Goal: Task Accomplishment & Management: Use online tool/utility

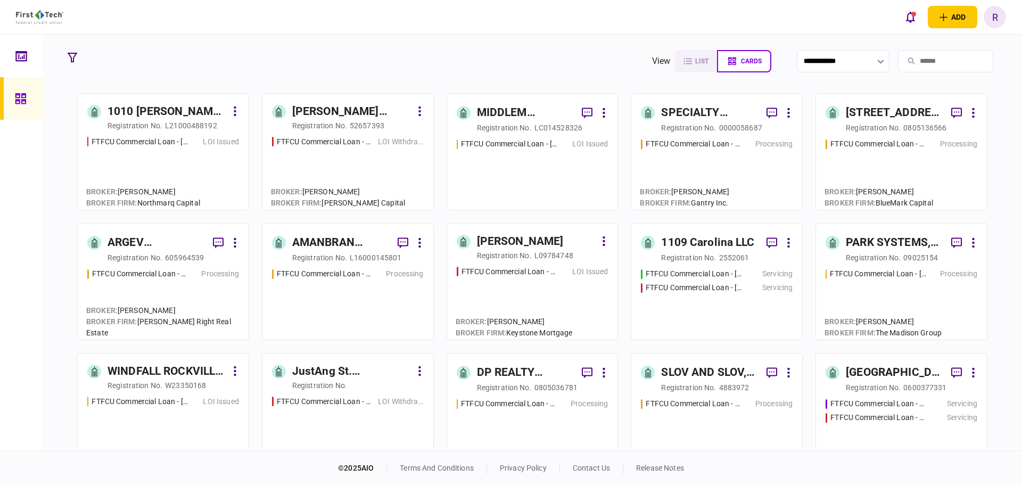
click at [915, 62] on input "search" at bounding box center [945, 61] width 95 height 22
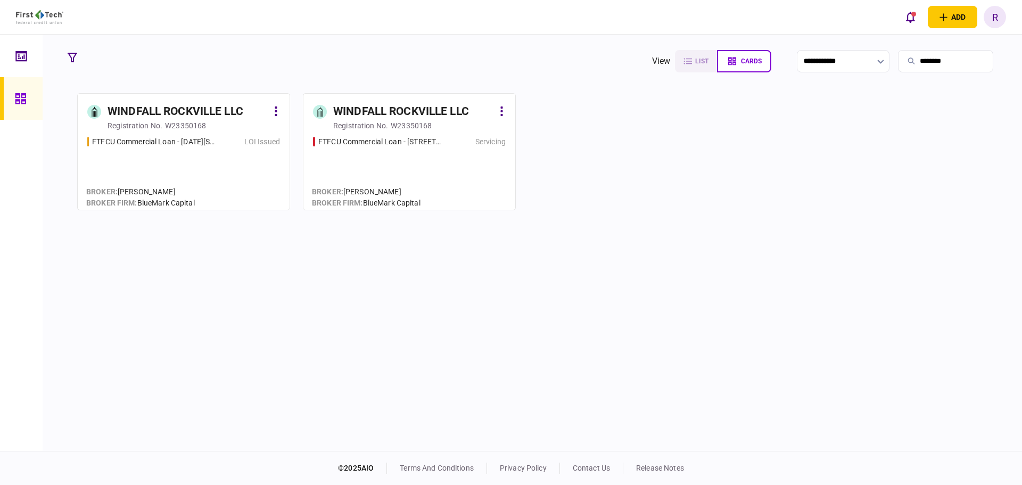
type input "********"
click at [392, 104] on div "WINDFALL ROCKVILLE LLC" at bounding box center [401, 111] width 136 height 17
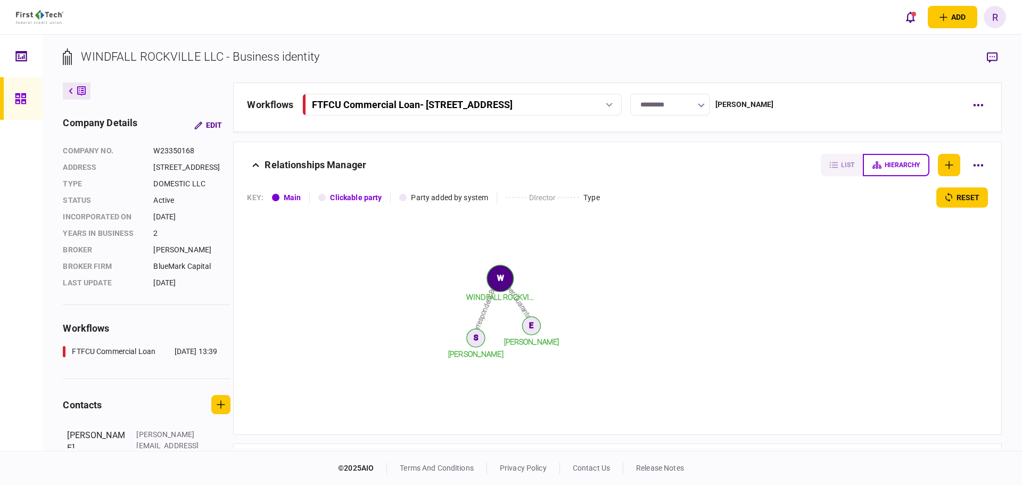
click at [616, 110] on div "FTFCU Commercial Loan - [STREET_ADDRESS]" at bounding box center [461, 104] width 312 height 11
click at [17, 98] on icon at bounding box center [21, 99] width 12 height 12
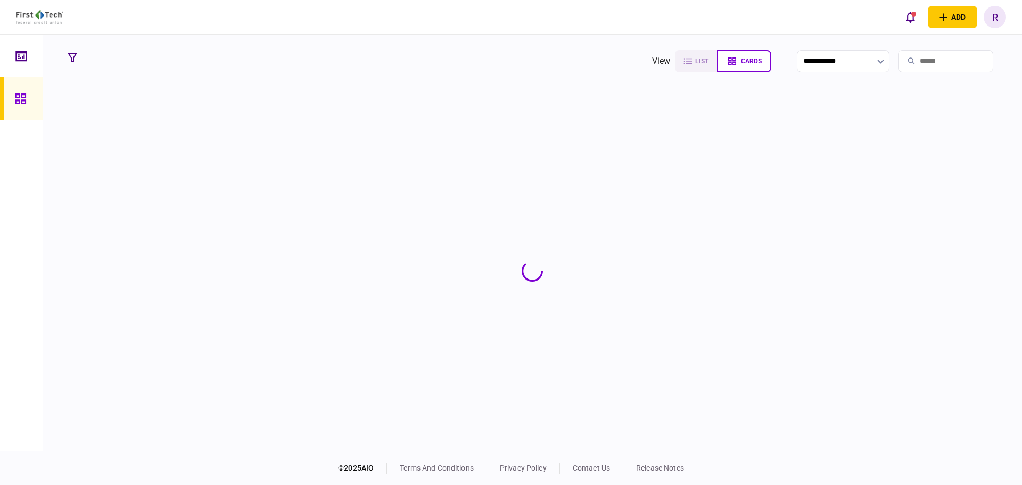
click at [930, 61] on input "search" at bounding box center [945, 61] width 95 height 22
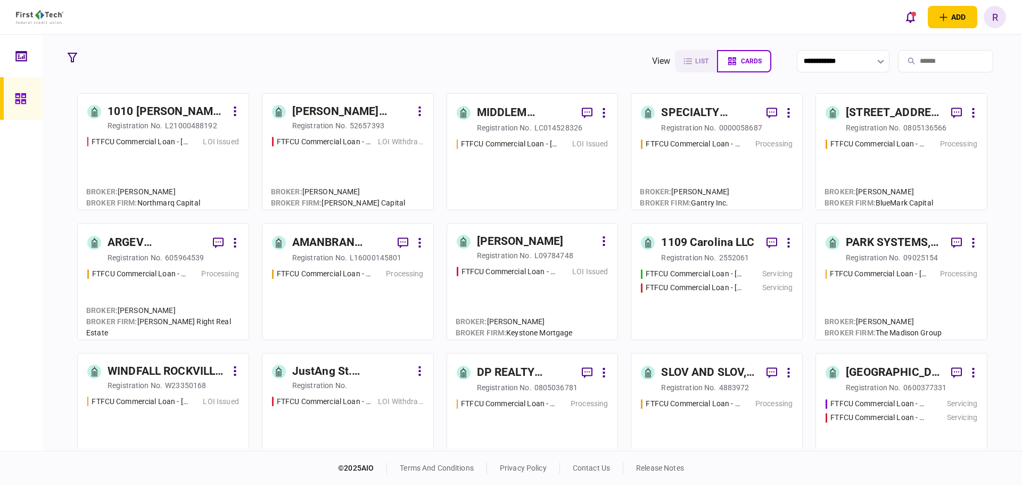
click at [176, 365] on div "WINDFALL ROCKVILLE LLC" at bounding box center [166, 371] width 119 height 17
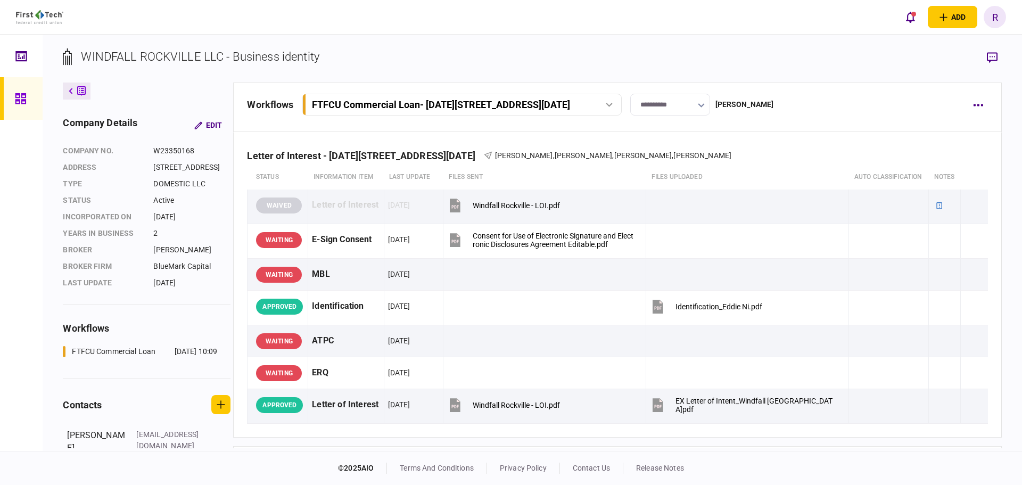
click at [705, 102] on button "button" at bounding box center [701, 105] width 7 height 9
drag, startPoint x: 797, startPoint y: 162, endPoint x: 837, endPoint y: 165, distance: 40.0
click at [797, 162] on div at bounding box center [511, 242] width 1022 height 485
click at [976, 104] on icon "button" at bounding box center [978, 105] width 10 height 3
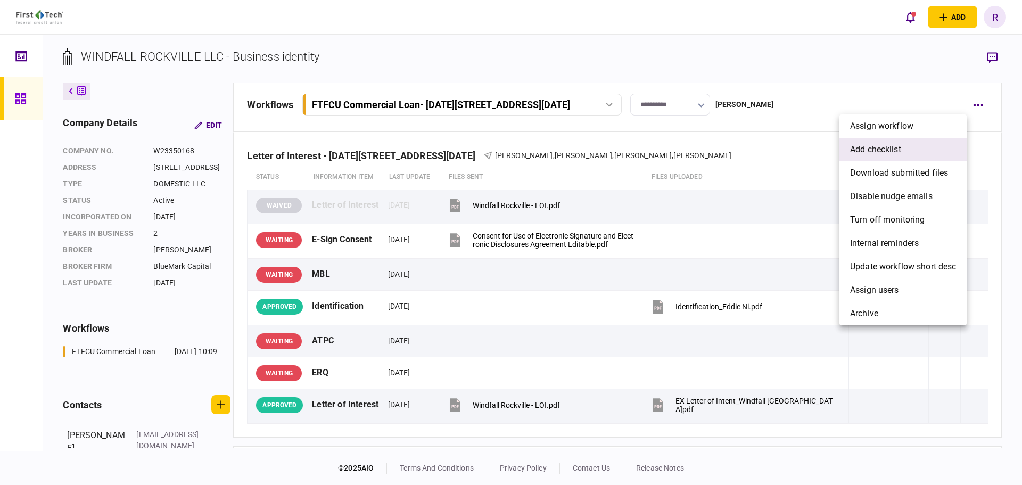
click at [892, 148] on span "add checklist" at bounding box center [875, 149] width 51 height 13
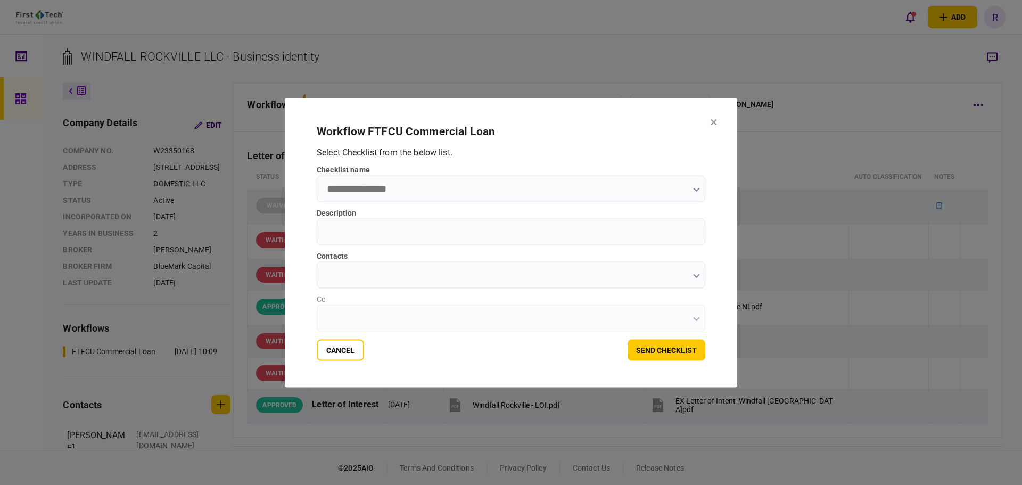
click at [394, 188] on input "checklist name" at bounding box center [511, 188] width 388 height 27
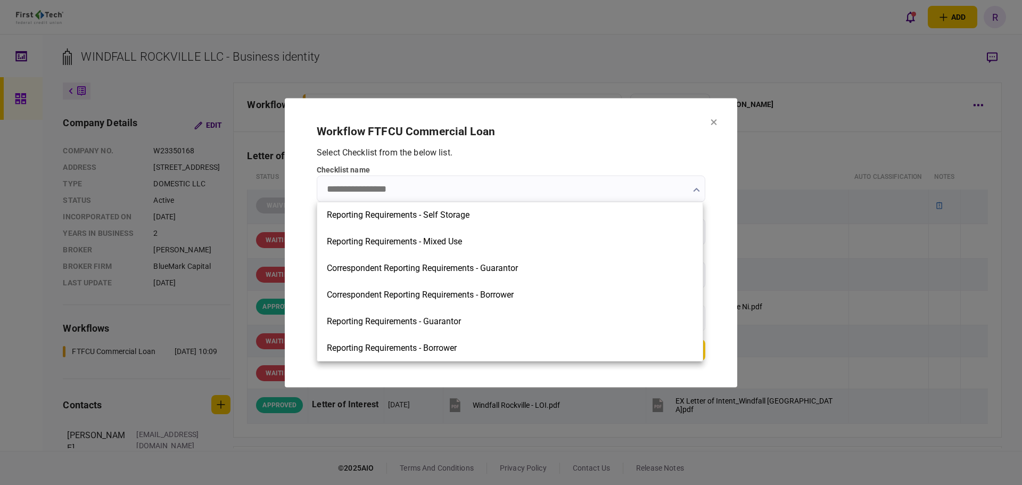
scroll to position [453, 0]
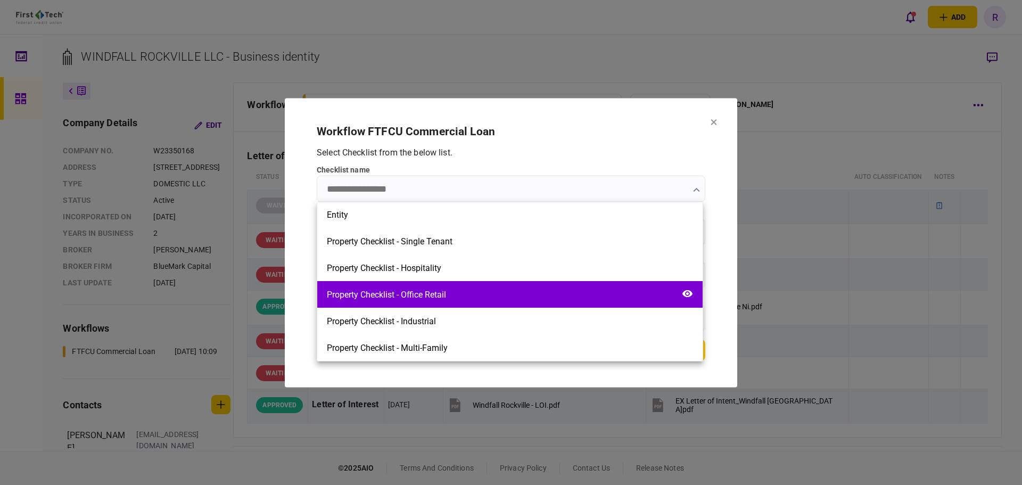
click at [450, 291] on div "Property Checklist - Office Retail" at bounding box center [509, 294] width 385 height 27
type input "**********"
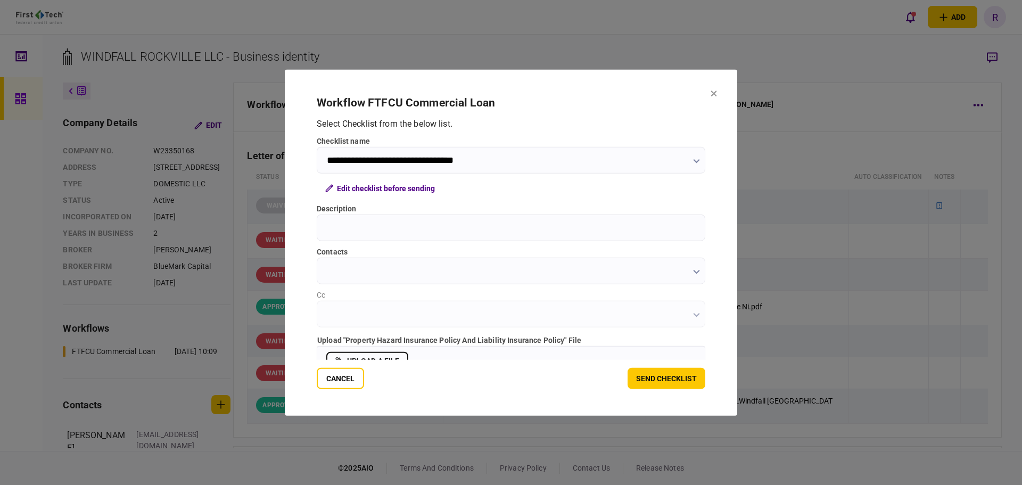
click at [368, 228] on input "Description" at bounding box center [511, 227] width 388 height 27
click at [470, 162] on input "**********" at bounding box center [511, 159] width 388 height 27
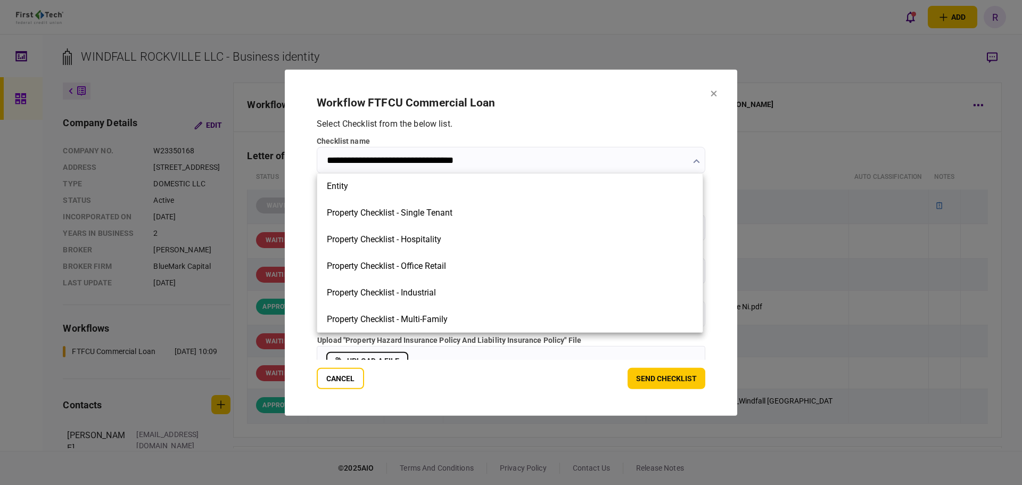
click at [542, 126] on div at bounding box center [511, 242] width 1022 height 485
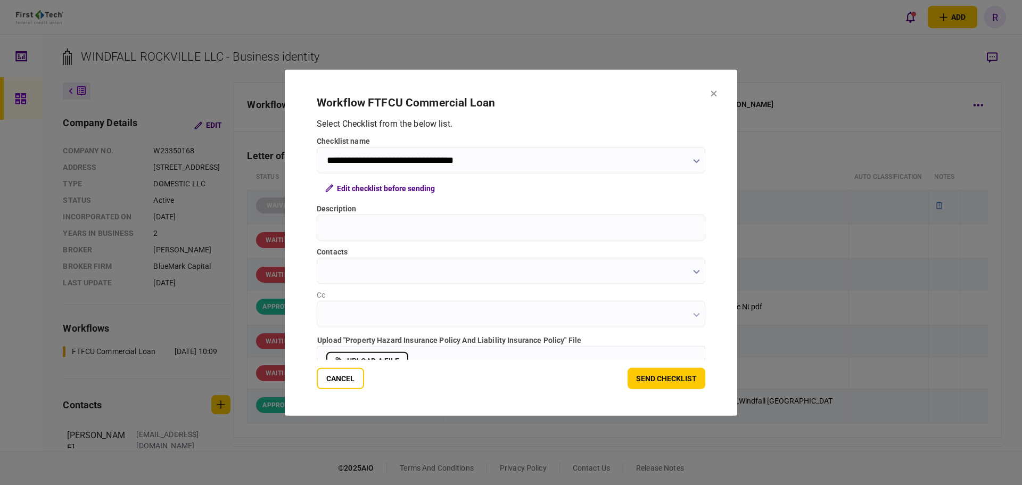
click at [416, 226] on input "Description" at bounding box center [511, 227] width 388 height 27
click at [396, 265] on input "contacts" at bounding box center [511, 270] width 388 height 27
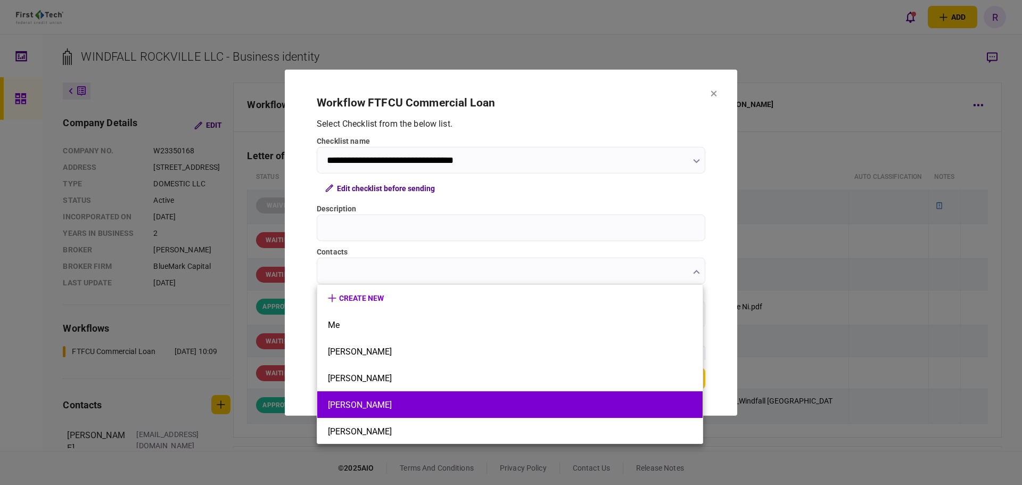
click at [365, 403] on button "[PERSON_NAME]" at bounding box center [510, 405] width 364 height 10
type input "********"
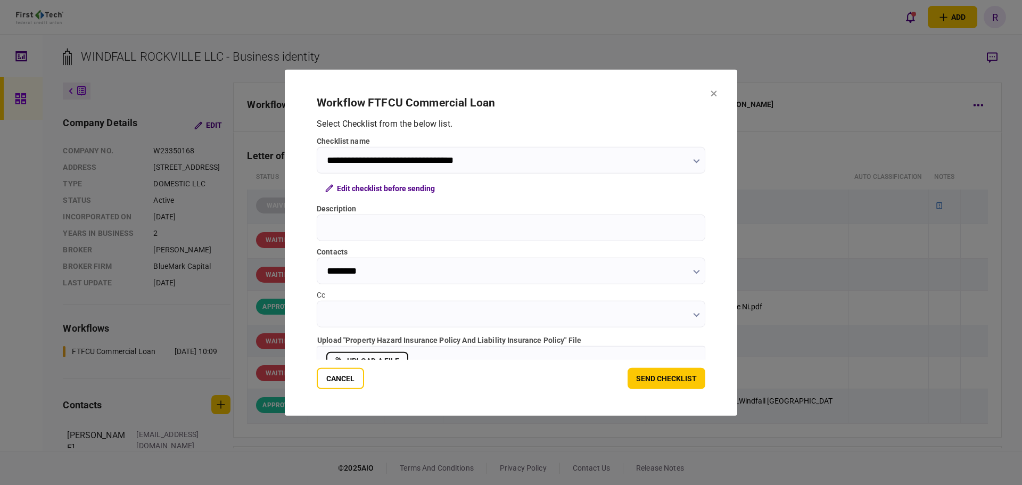
scroll to position [27, 0]
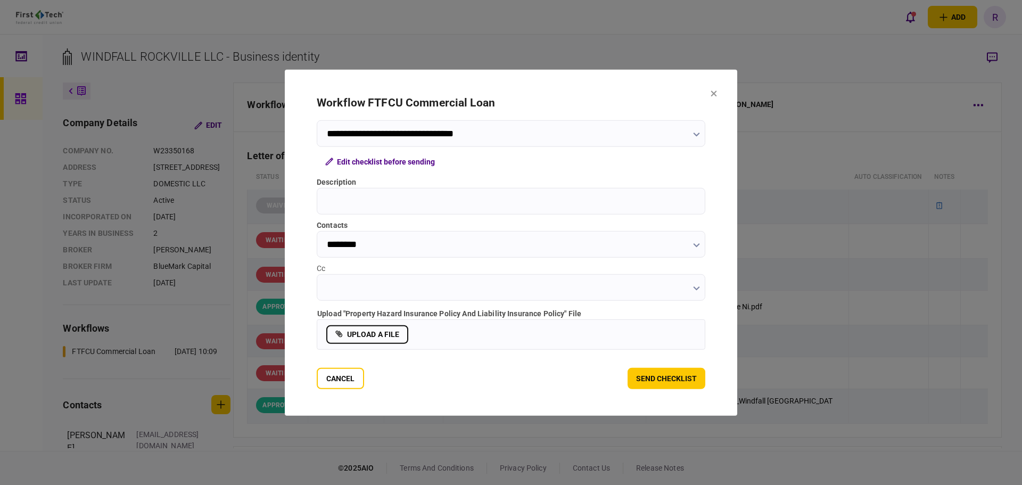
click at [412, 287] on input "Cc" at bounding box center [511, 287] width 388 height 27
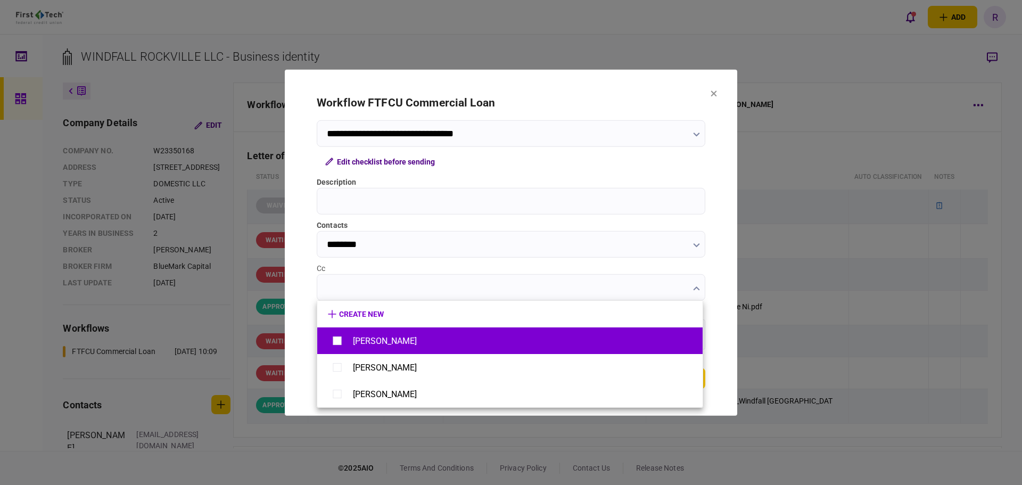
click at [380, 345] on div "[PERSON_NAME]" at bounding box center [385, 341] width 64 height 10
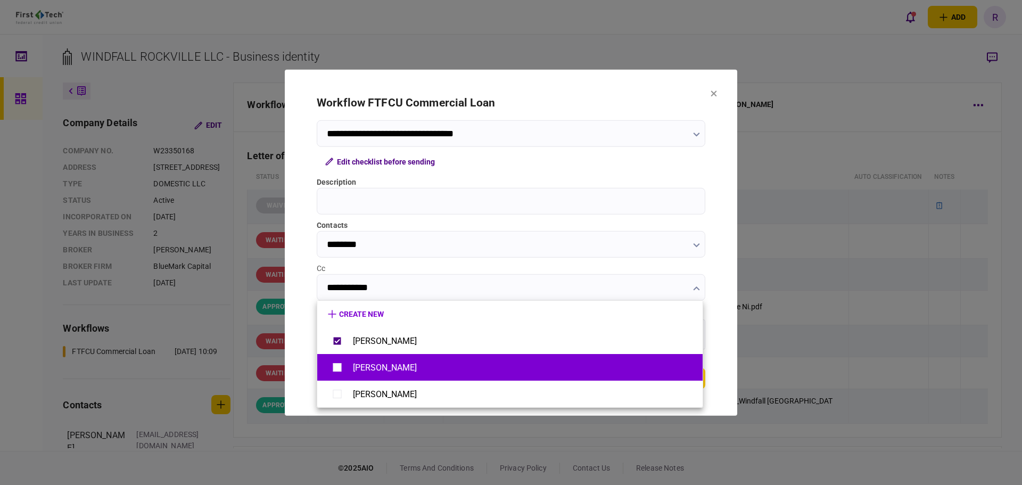
click at [372, 365] on div "[PERSON_NAME]" at bounding box center [385, 367] width 64 height 10
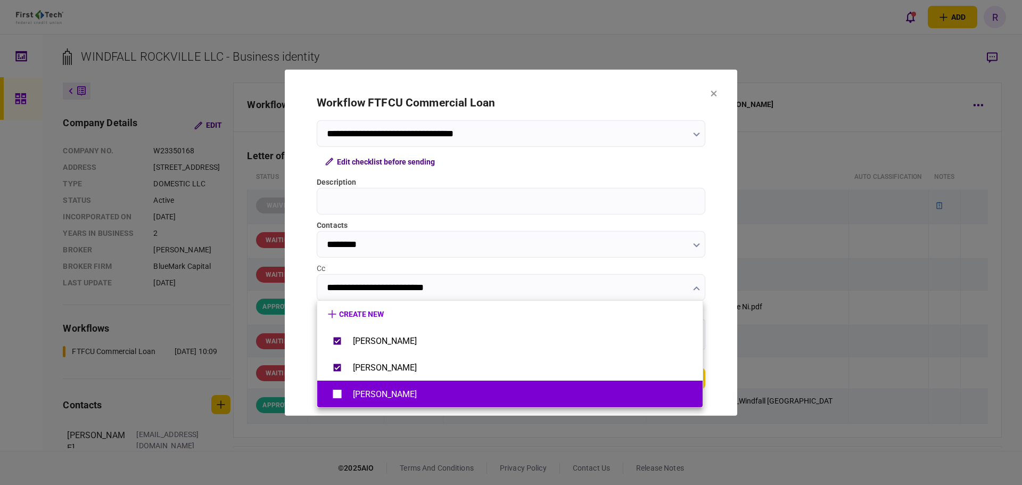
click at [366, 393] on div "[PERSON_NAME]" at bounding box center [385, 394] width 64 height 10
type input "**********"
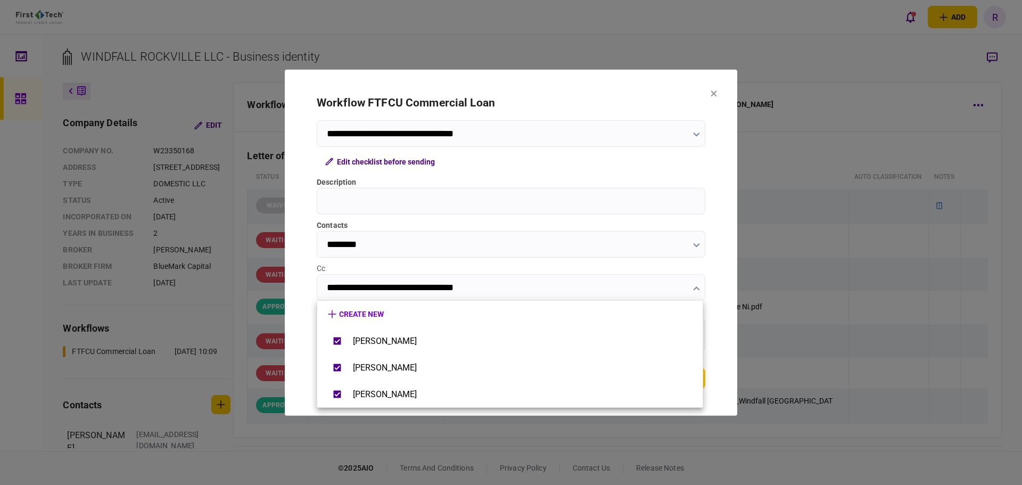
click at [716, 293] on div at bounding box center [511, 242] width 1022 height 485
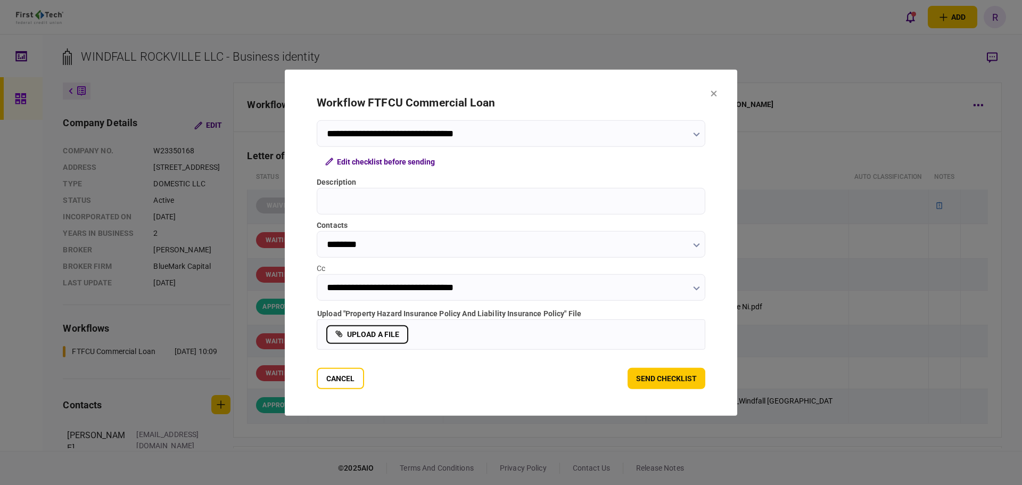
click at [1006, 189] on div at bounding box center [511, 242] width 1022 height 485
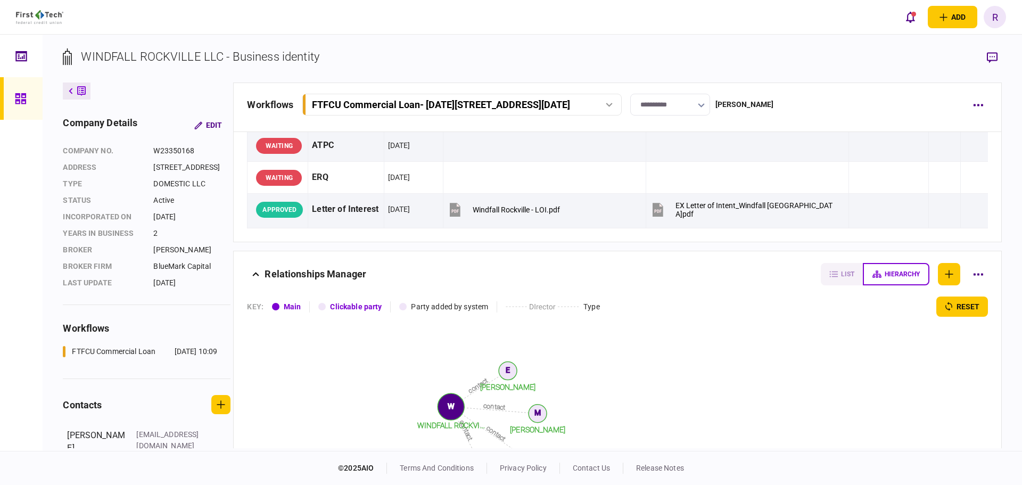
scroll to position [53, 0]
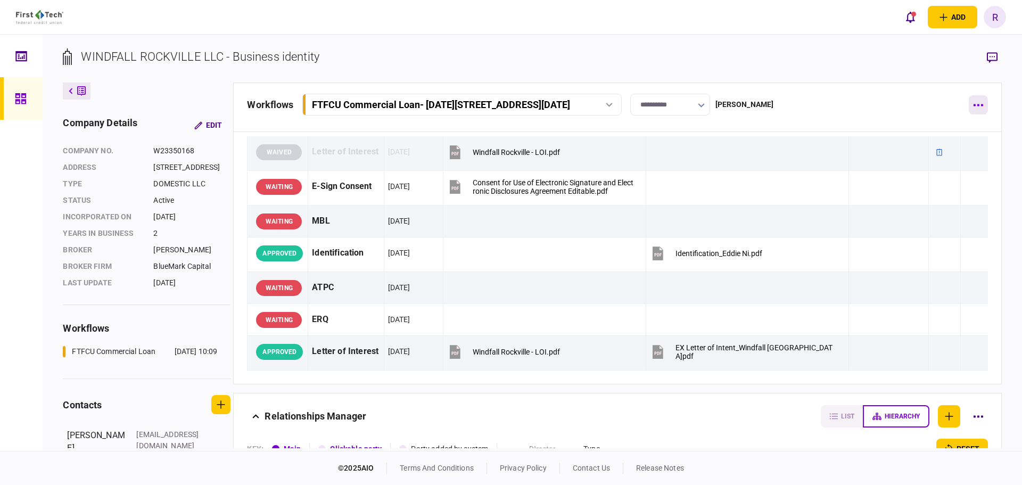
click at [976, 109] on button "button" at bounding box center [977, 104] width 19 height 19
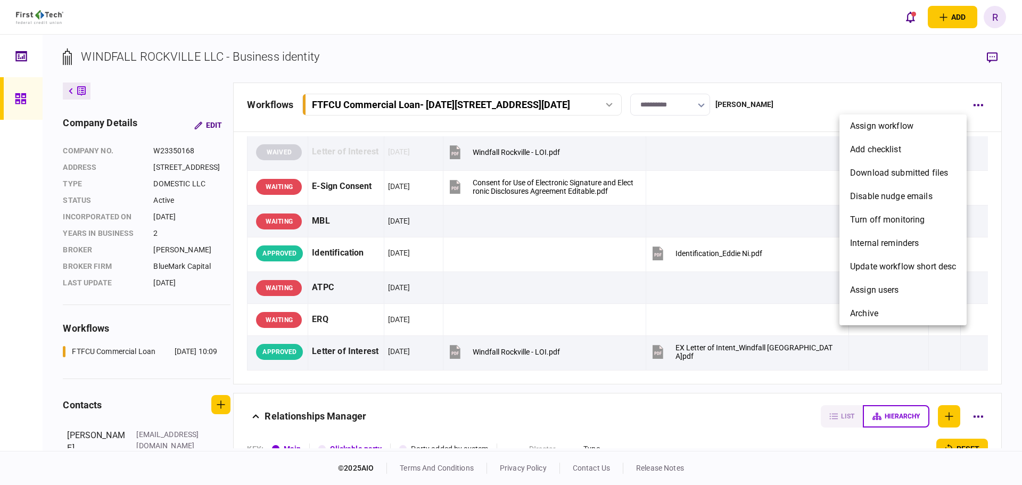
click at [922, 55] on div at bounding box center [511, 242] width 1022 height 485
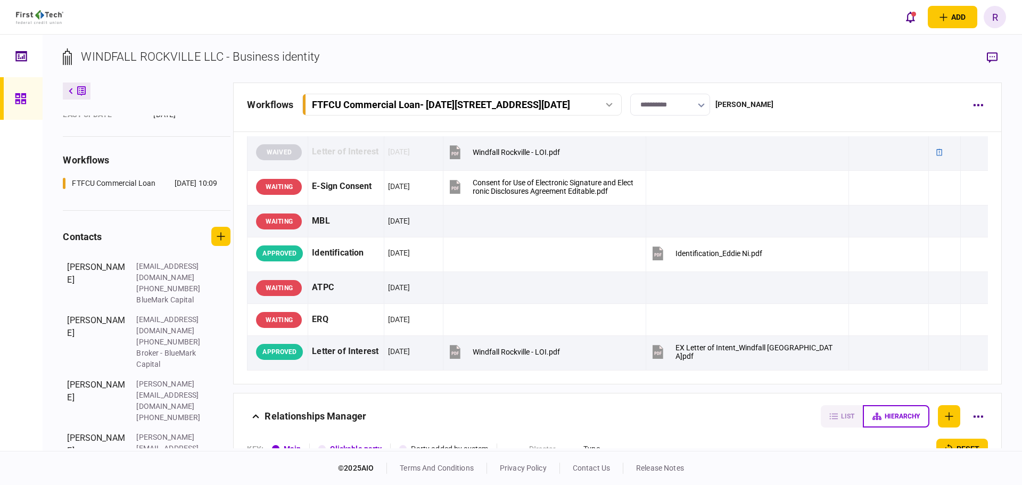
scroll to position [171, 0]
click at [744, 59] on section "WINDFALL ROCKVILLE LLC - Business identity" at bounding box center [532, 65] width 938 height 35
click at [21, 102] on icon at bounding box center [21, 99] width 12 height 12
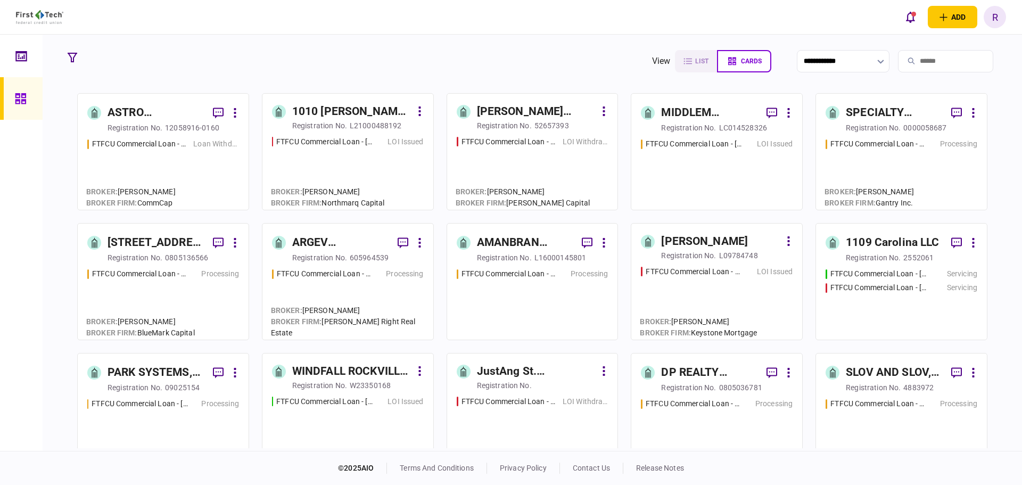
click at [328, 246] on div "ARGEV EDGEWATER HOLDINGS LLC" at bounding box center [340, 242] width 97 height 17
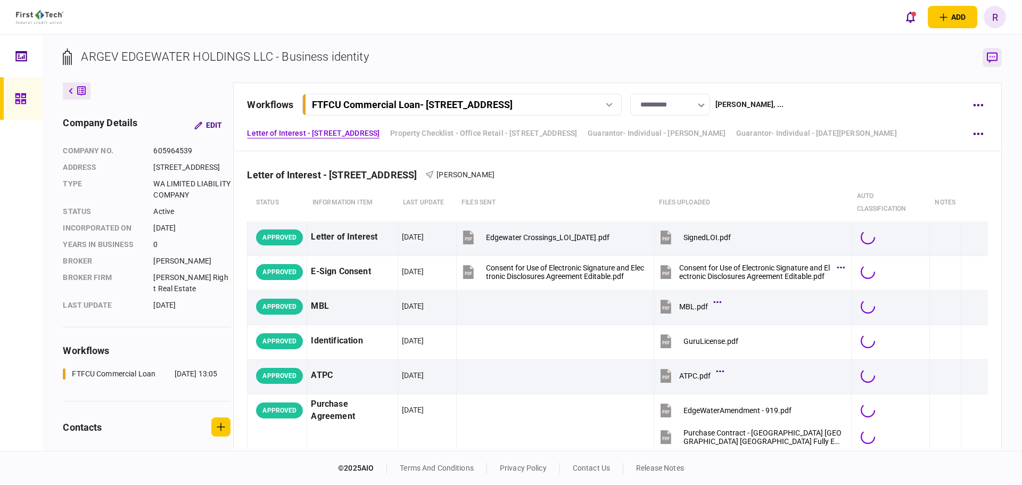
click at [992, 61] on icon "button" at bounding box center [992, 57] width 11 height 11
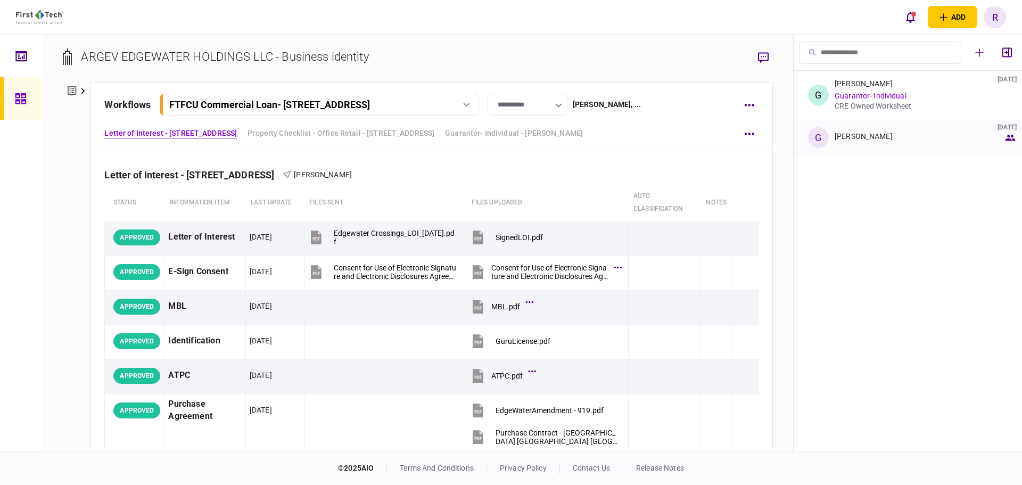
click at [885, 138] on div "[PERSON_NAME]" at bounding box center [863, 136] width 58 height 9
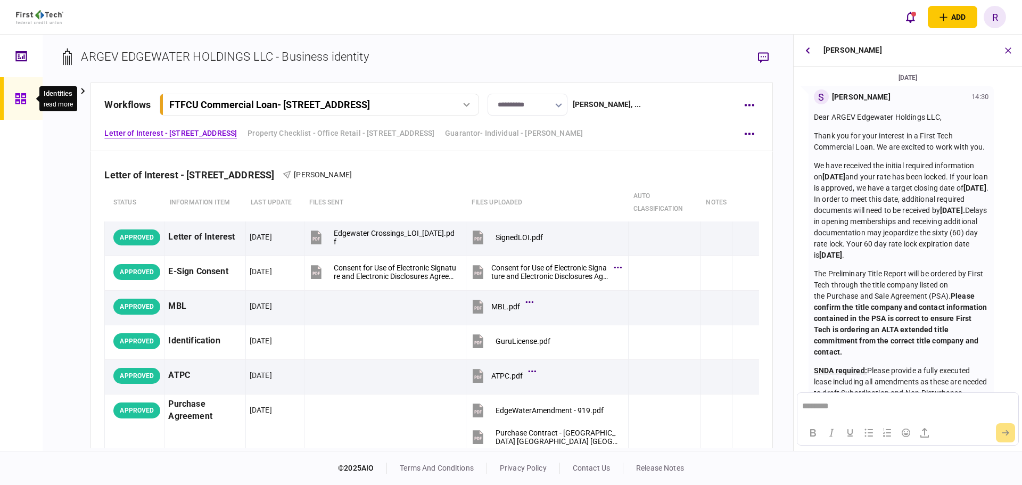
click at [24, 100] on icon at bounding box center [20, 98] width 11 height 11
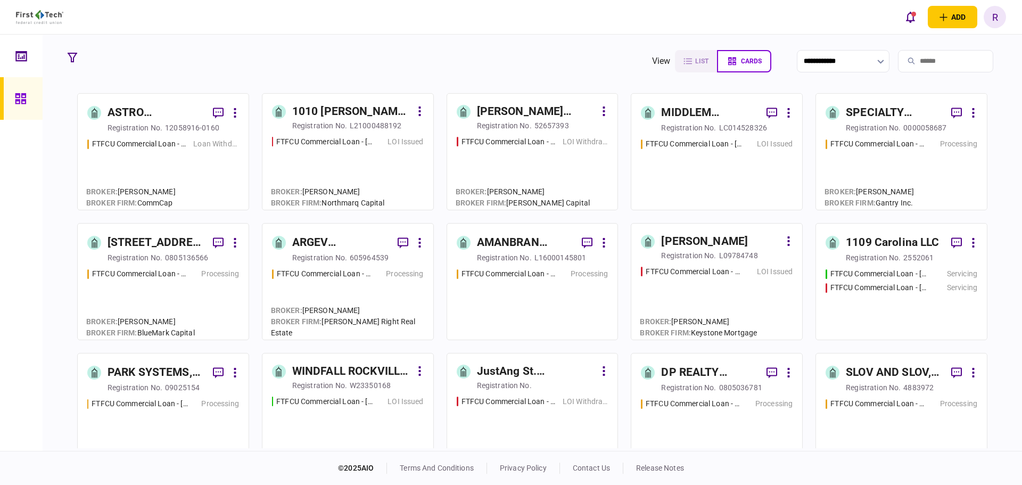
click at [322, 372] on div "WINDFALL ROCKVILLE LLC" at bounding box center [351, 371] width 119 height 17
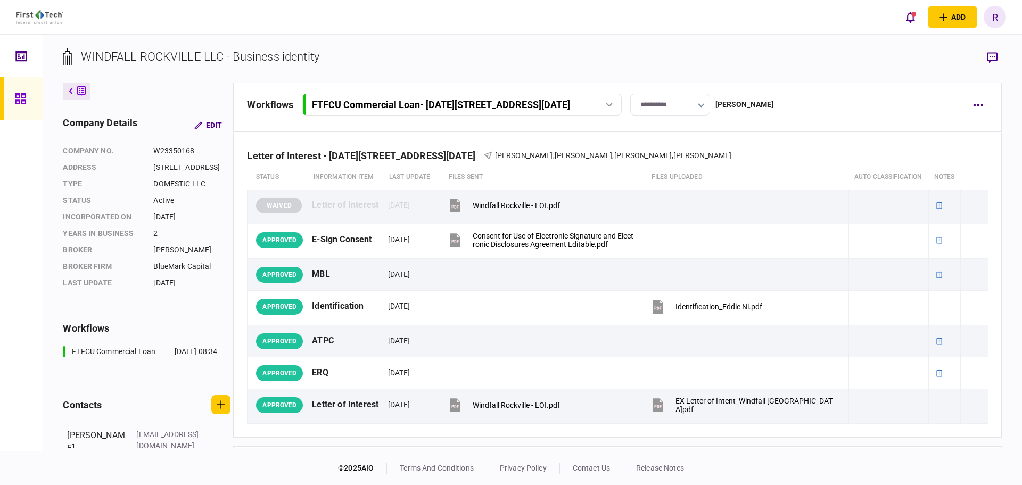
click at [706, 101] on div "**********" at bounding box center [670, 105] width 80 height 22
drag, startPoint x: 791, startPoint y: 462, endPoint x: 780, endPoint y: 442, distance: 23.8
click at [790, 460] on div at bounding box center [511, 242] width 1022 height 485
click at [702, 101] on button "button" at bounding box center [701, 105] width 7 height 9
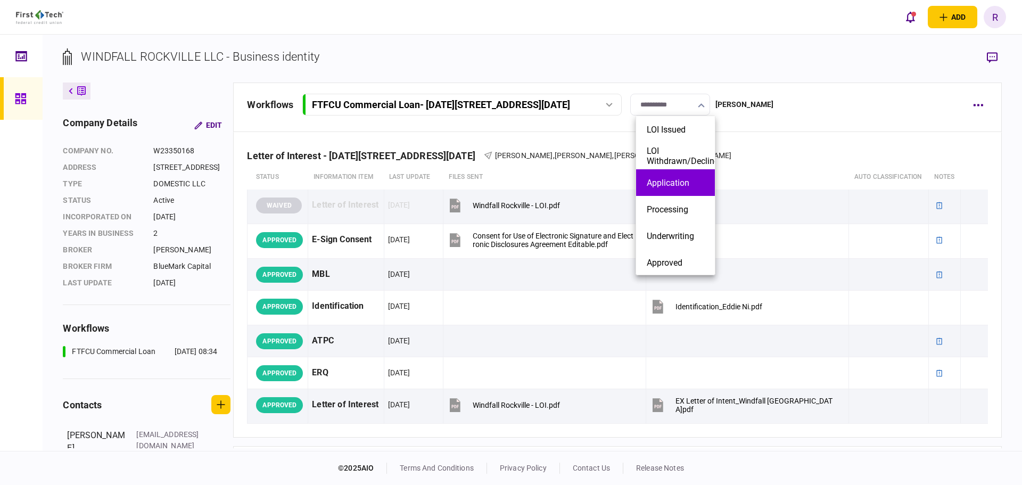
click at [668, 180] on button "Application" at bounding box center [675, 183] width 57 height 10
type input "**********"
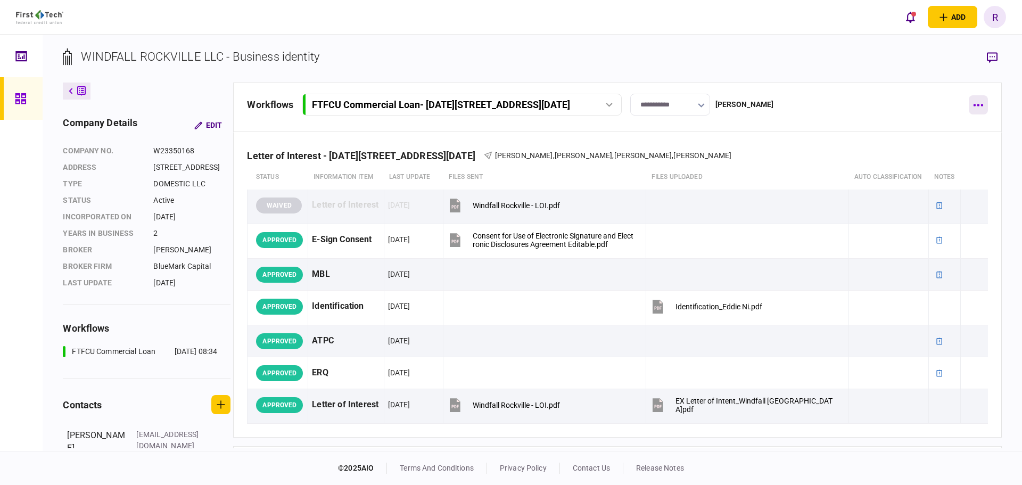
click at [976, 104] on icon "button" at bounding box center [978, 105] width 10 height 3
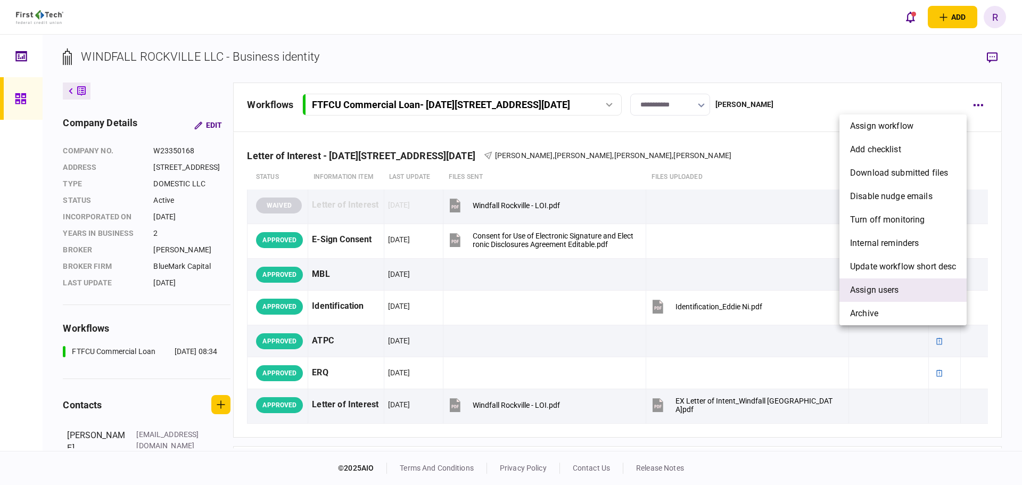
click at [899, 290] on span "Assign users" at bounding box center [874, 290] width 49 height 13
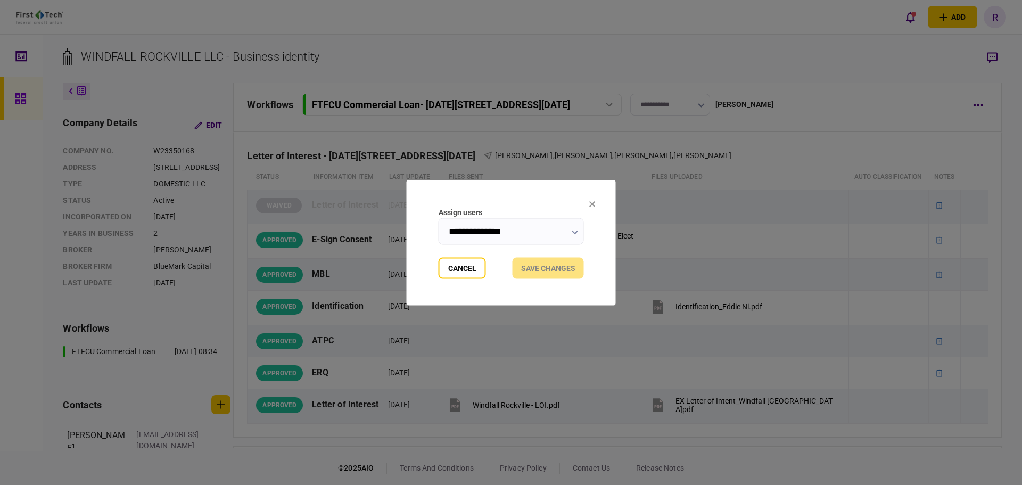
click at [560, 239] on input "**********" at bounding box center [510, 231] width 145 height 27
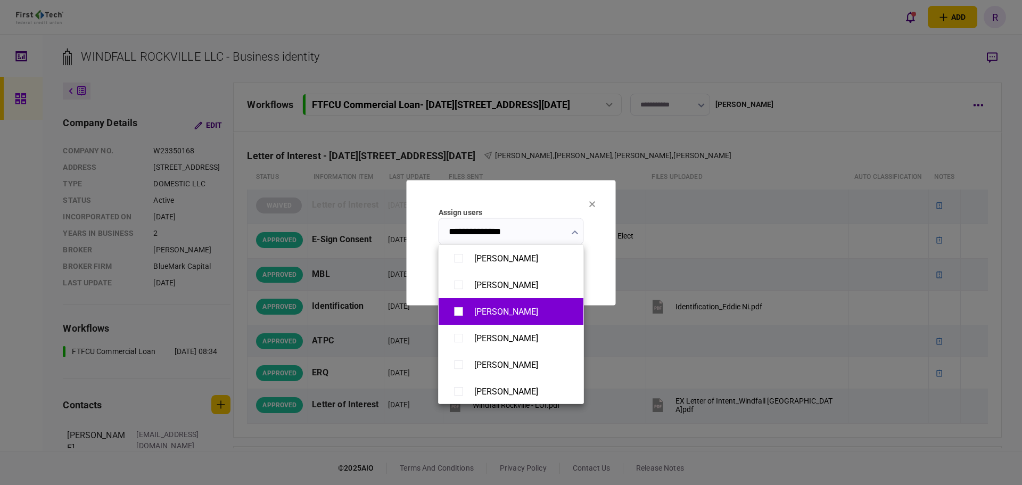
click at [504, 317] on div "[PERSON_NAME]" at bounding box center [510, 311] width 123 height 19
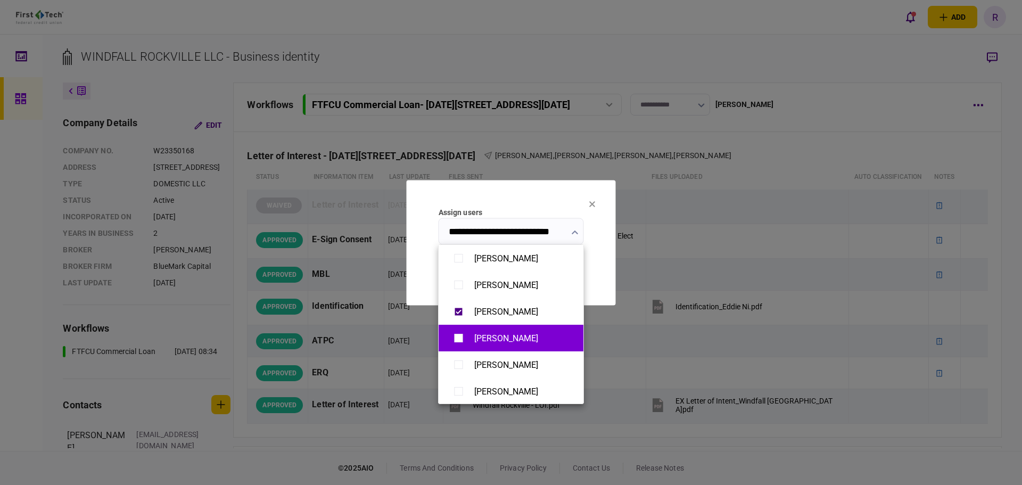
click at [496, 338] on div "[PERSON_NAME]" at bounding box center [506, 338] width 64 height 10
click at [517, 337] on div "[PERSON_NAME]" at bounding box center [506, 338] width 64 height 10
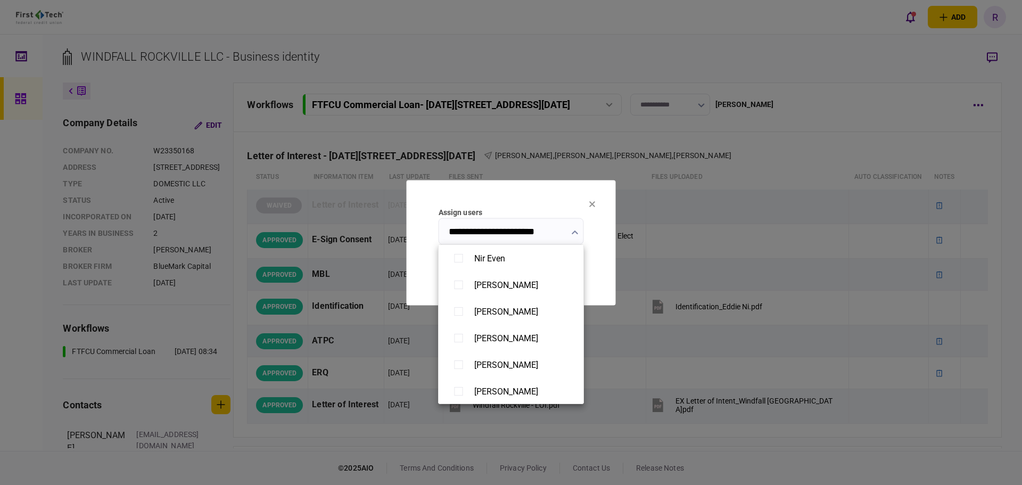
scroll to position [372, 0]
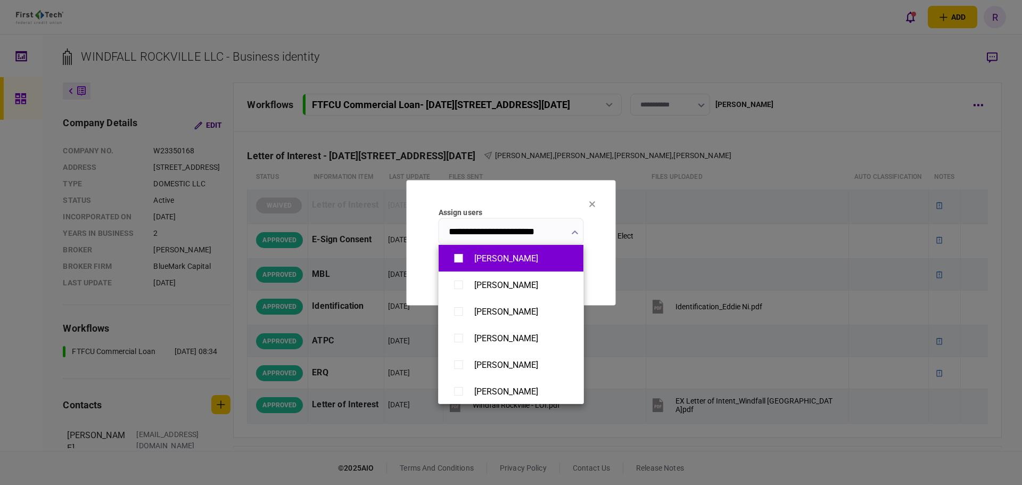
click at [500, 262] on div "[PERSON_NAME]" at bounding box center [506, 258] width 64 height 10
type input "**********"
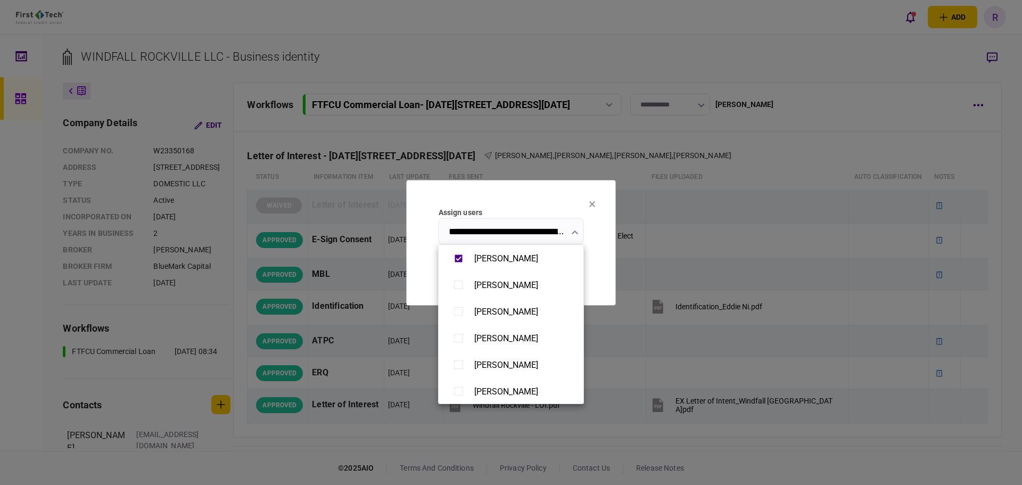
click at [601, 266] on div at bounding box center [511, 242] width 1022 height 485
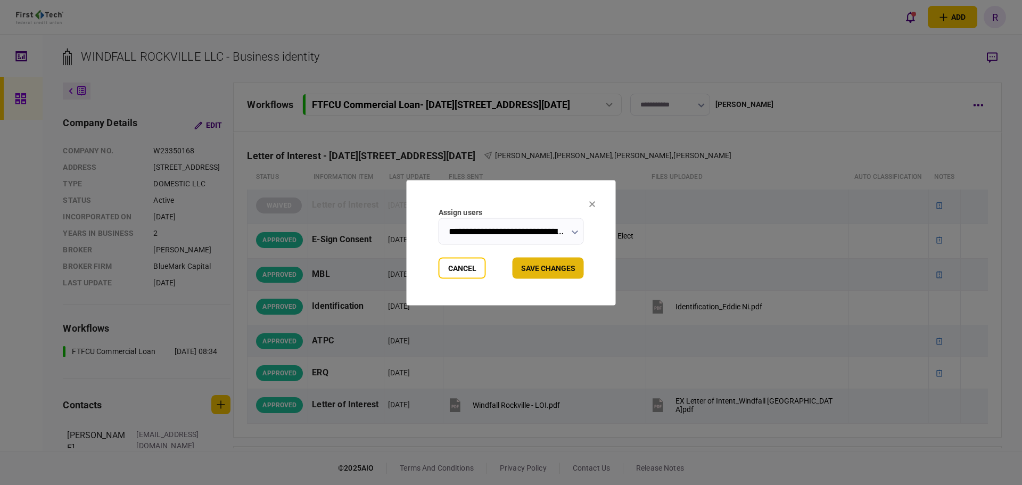
click at [554, 270] on button "Save changes" at bounding box center [547, 267] width 71 height 21
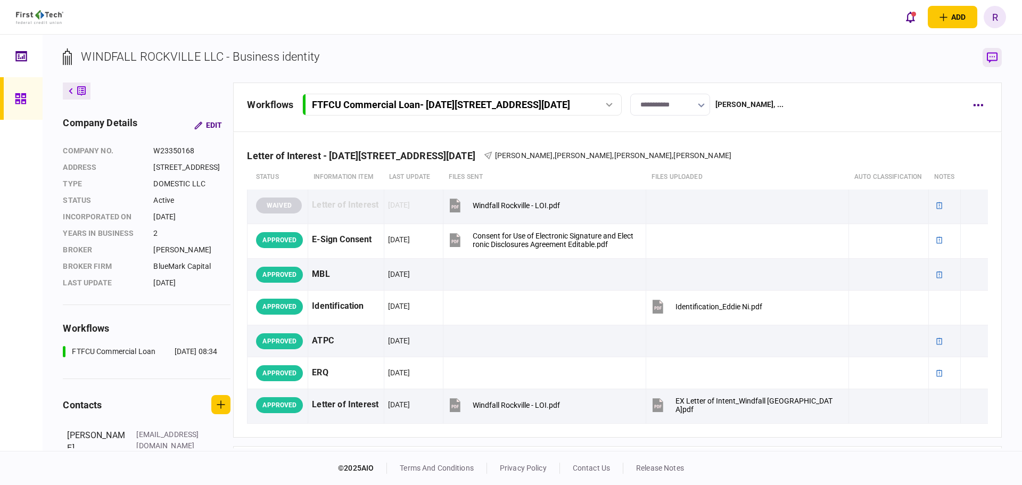
click at [995, 56] on icon "button" at bounding box center [992, 57] width 11 height 11
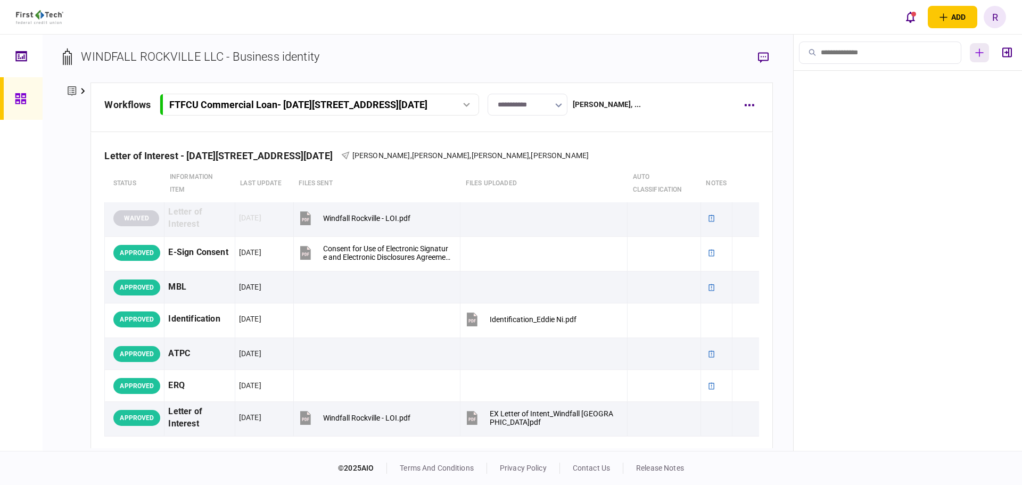
click at [982, 55] on icon "button" at bounding box center [979, 52] width 9 height 9
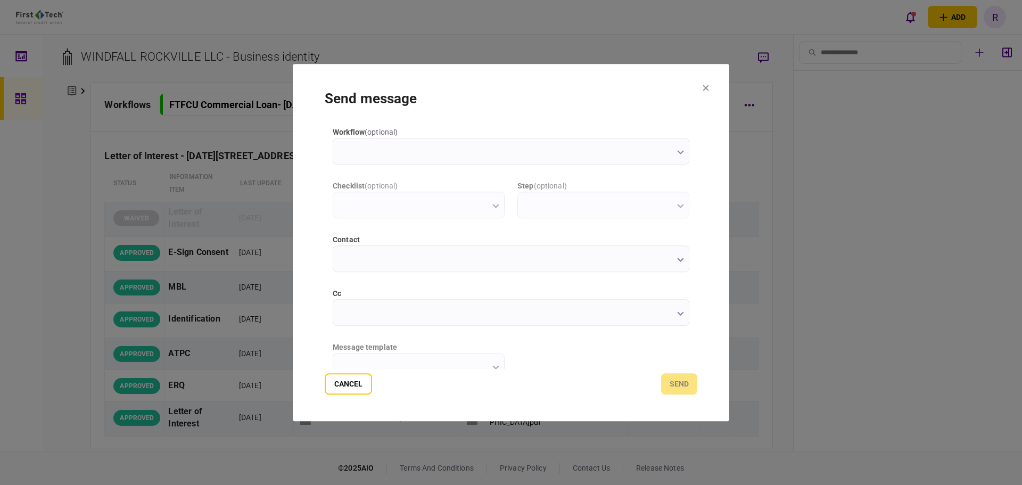
scroll to position [0, 0]
click at [459, 146] on input "workflow ( optional )" at bounding box center [511, 151] width 357 height 27
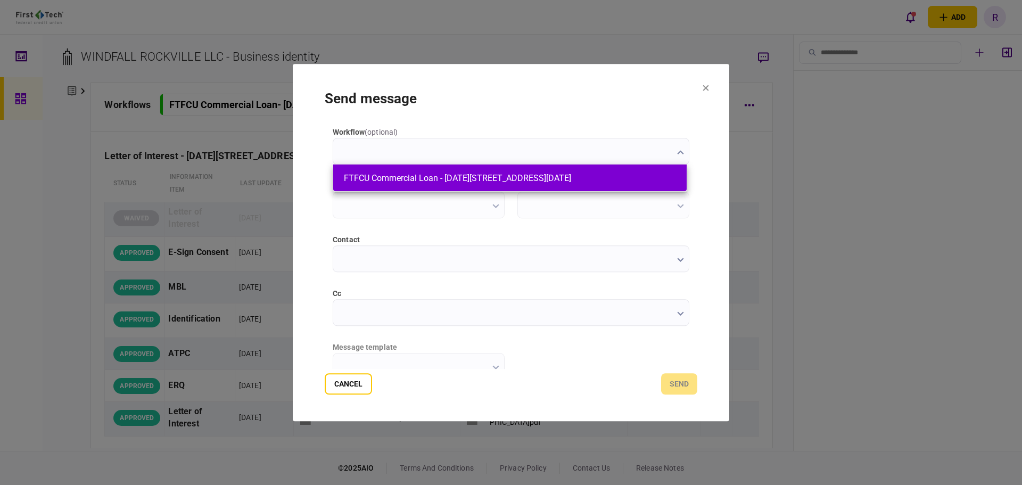
click at [434, 178] on button "FTFCU Commercial Loan - [DATE][STREET_ADDRESS][DATE]" at bounding box center [510, 178] width 332 height 10
type input "**********"
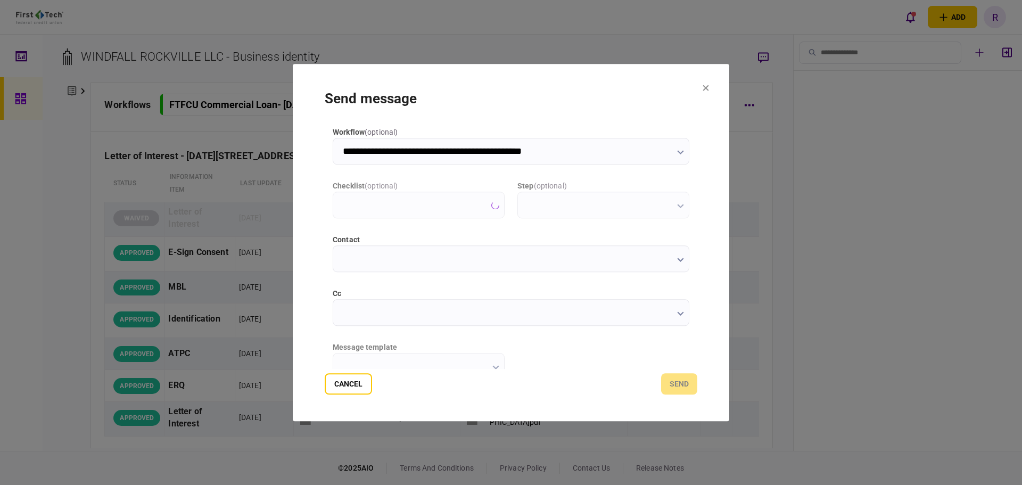
type input "**********"
click at [487, 257] on input "**********" at bounding box center [511, 258] width 357 height 27
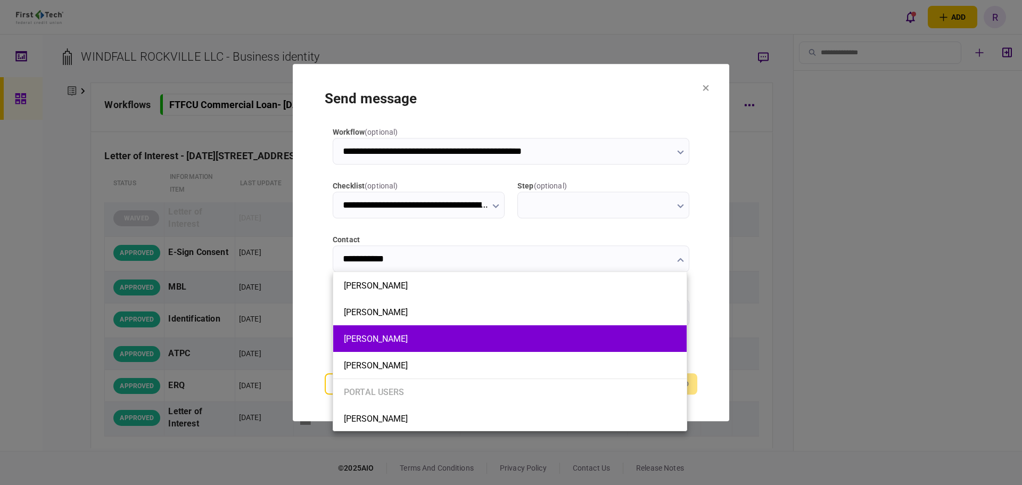
click at [424, 339] on button "[PERSON_NAME]" at bounding box center [510, 339] width 332 height 10
type input "********"
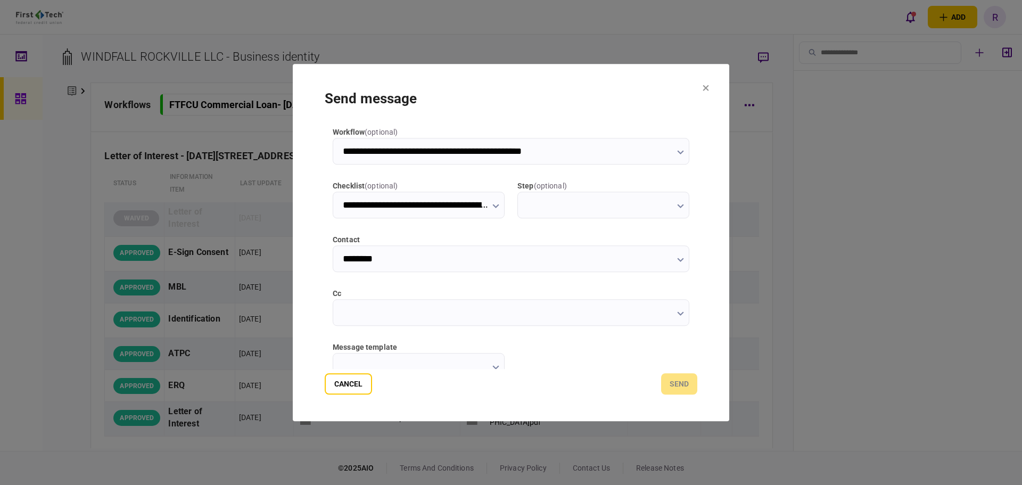
scroll to position [53, 0]
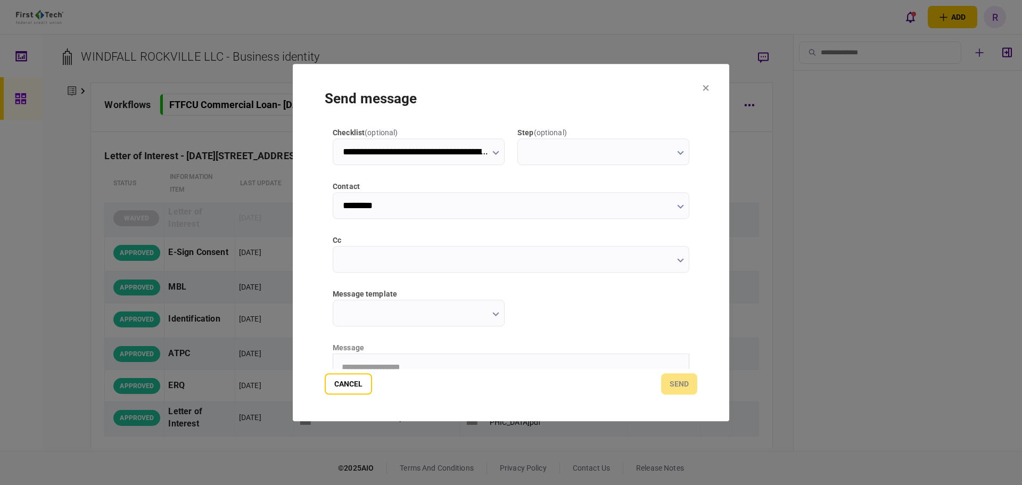
click at [484, 314] on input "message template" at bounding box center [419, 313] width 172 height 27
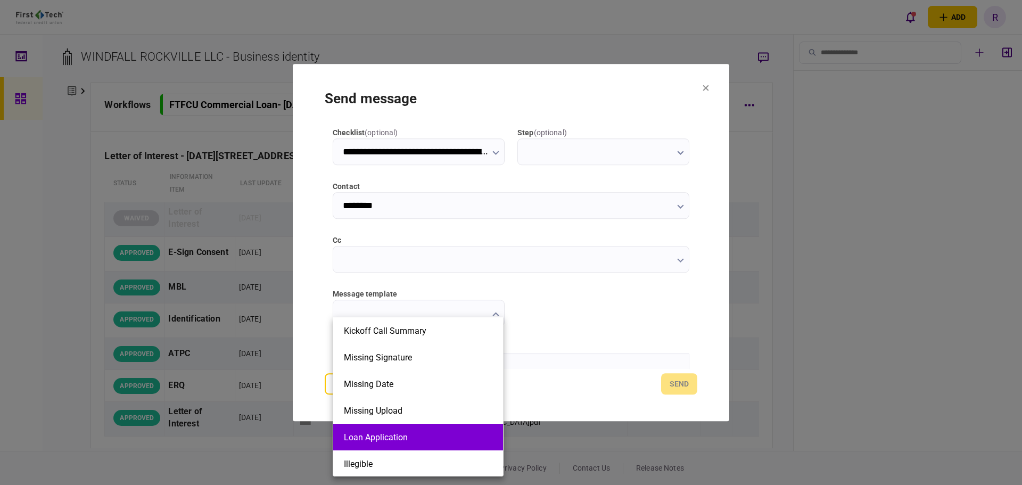
click at [425, 432] on button "Loan Application" at bounding box center [418, 437] width 148 height 10
type input "**********"
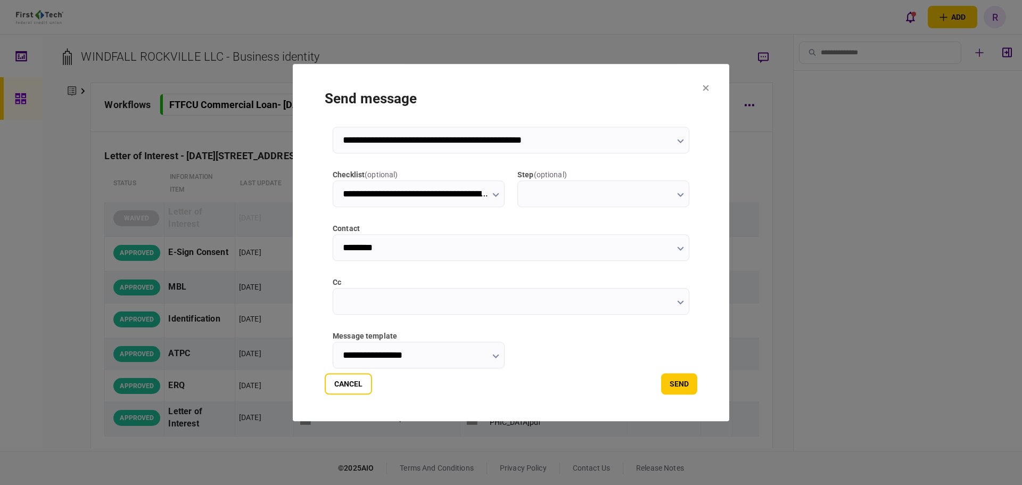
scroll to position [0, 0]
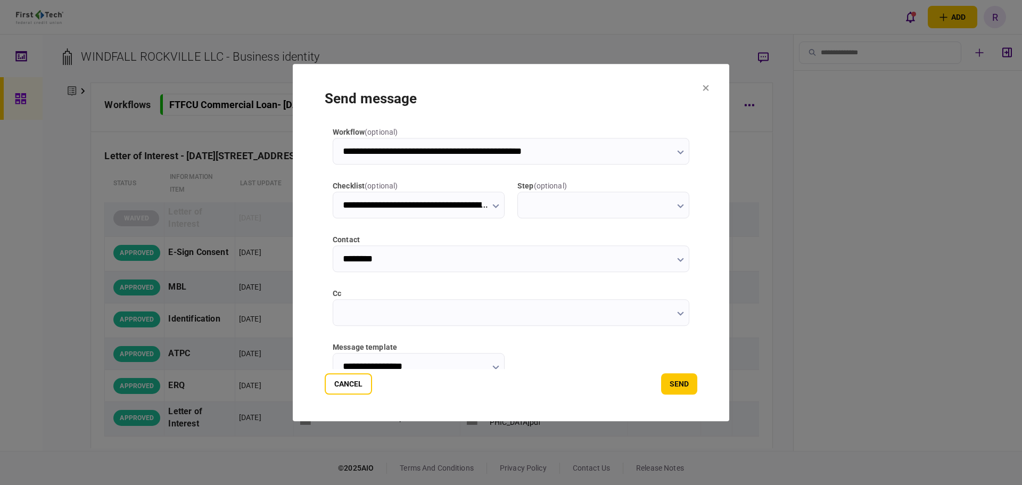
click at [404, 317] on input "cc" at bounding box center [511, 312] width 357 height 27
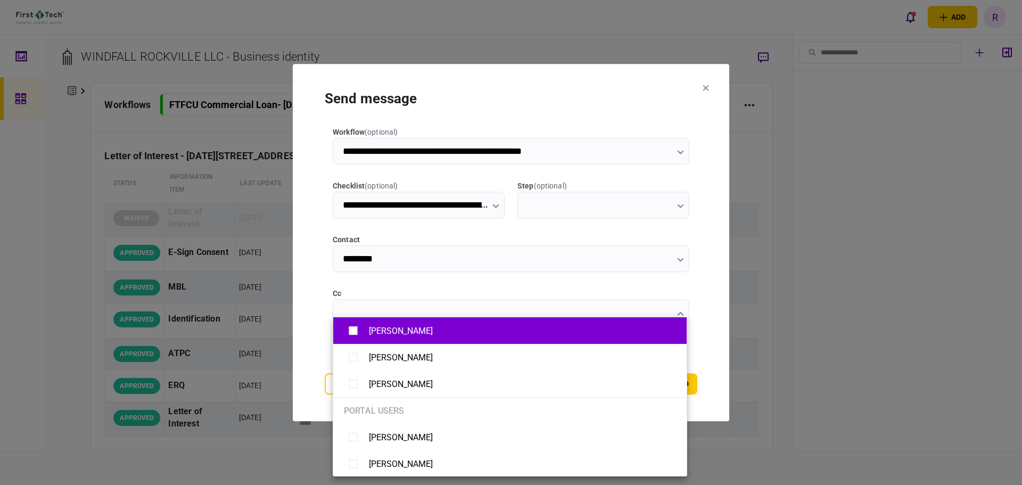
click at [413, 338] on div "[PERSON_NAME]" at bounding box center [510, 330] width 332 height 19
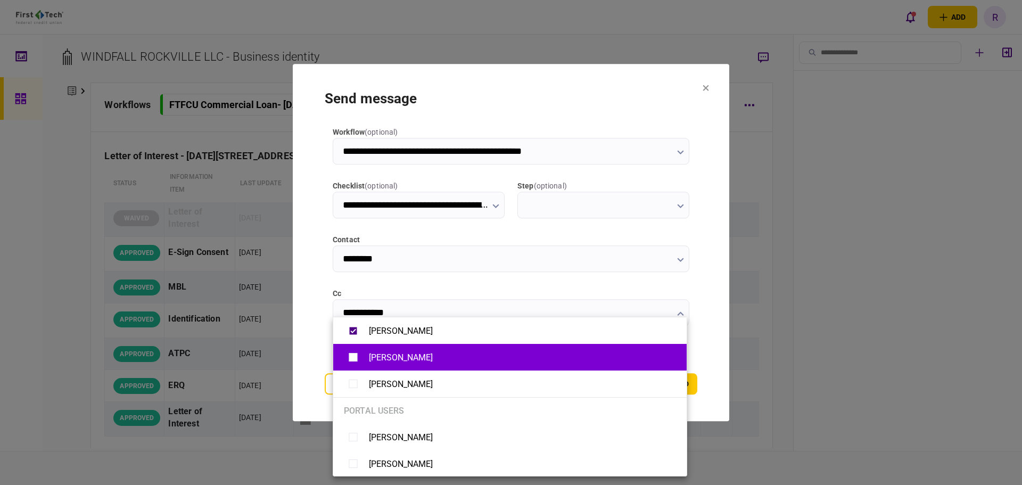
click at [418, 357] on div "[PERSON_NAME]" at bounding box center [401, 357] width 64 height 10
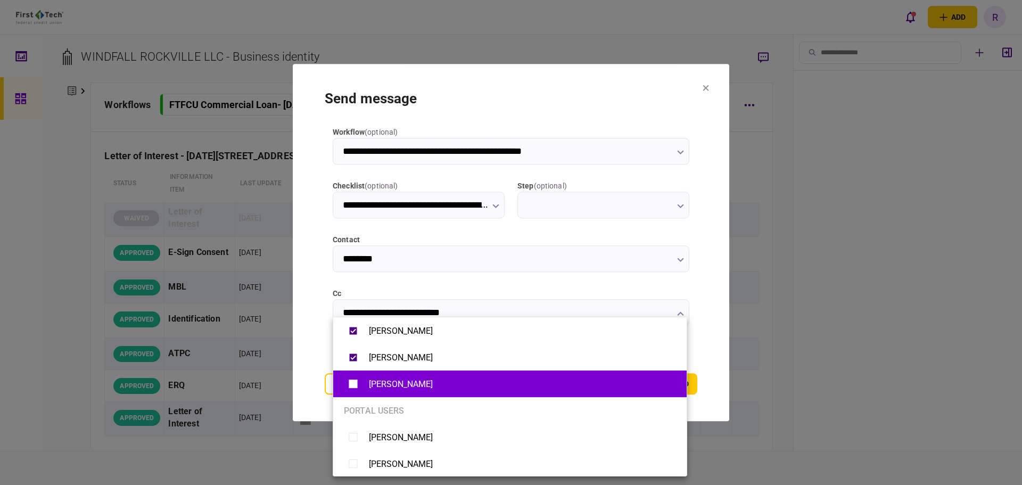
click at [410, 382] on div "[PERSON_NAME]" at bounding box center [510, 384] width 332 height 19
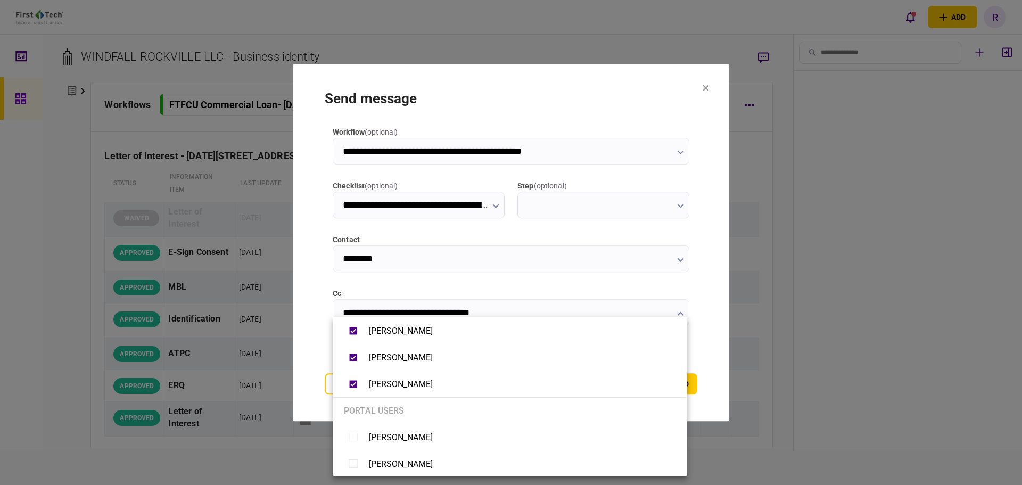
click at [695, 285] on div at bounding box center [511, 242] width 1022 height 485
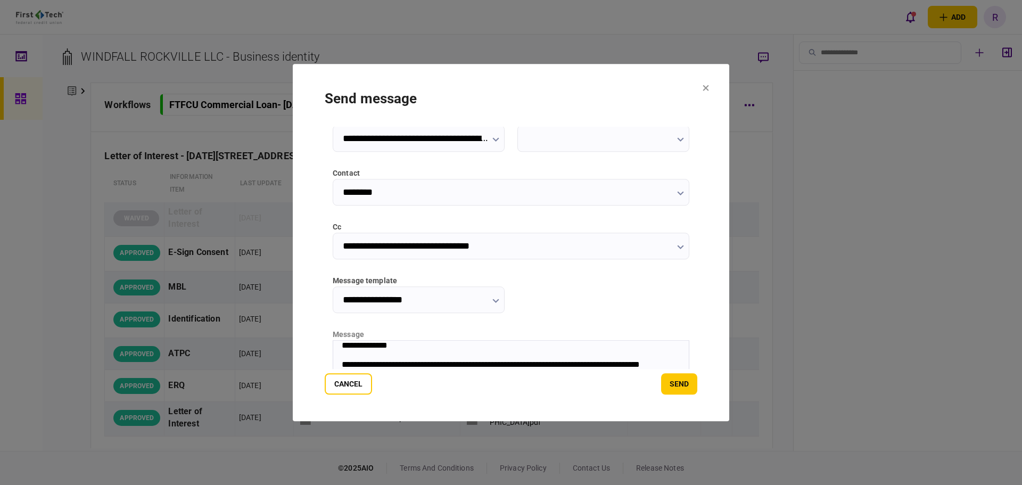
scroll to position [160, 0]
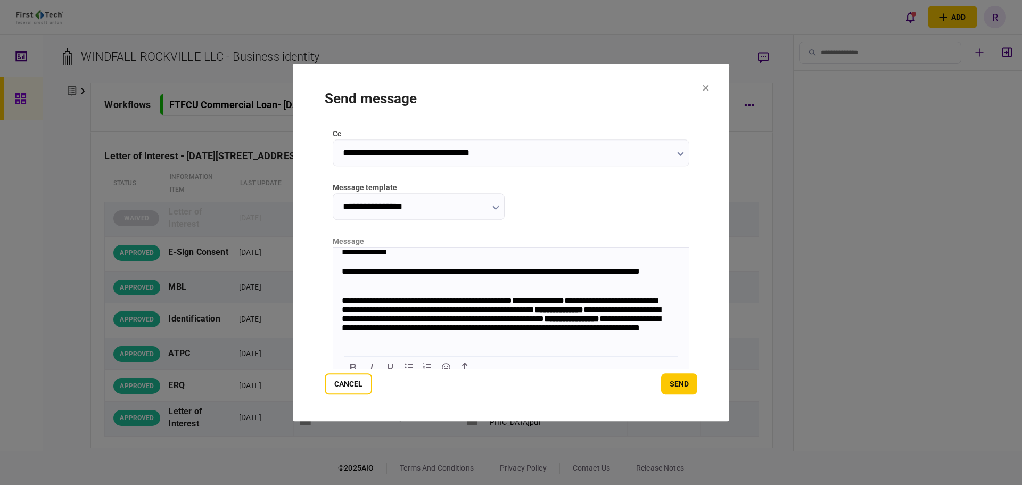
click at [459, 290] on div "Rich Text Area. Press ALT-0 for help." at bounding box center [511, 290] width 338 height 9
click at [465, 280] on div "**********" at bounding box center [506, 276] width 328 height 20
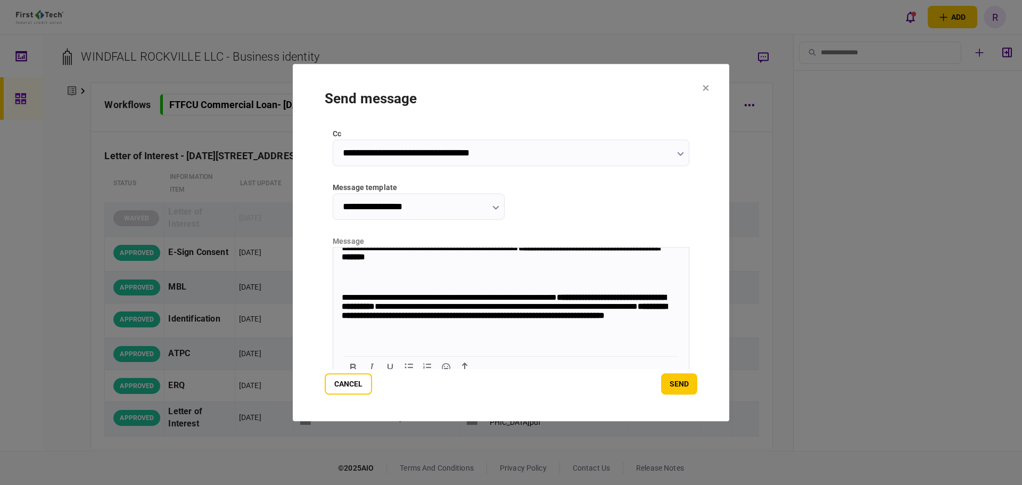
scroll to position [211, 0]
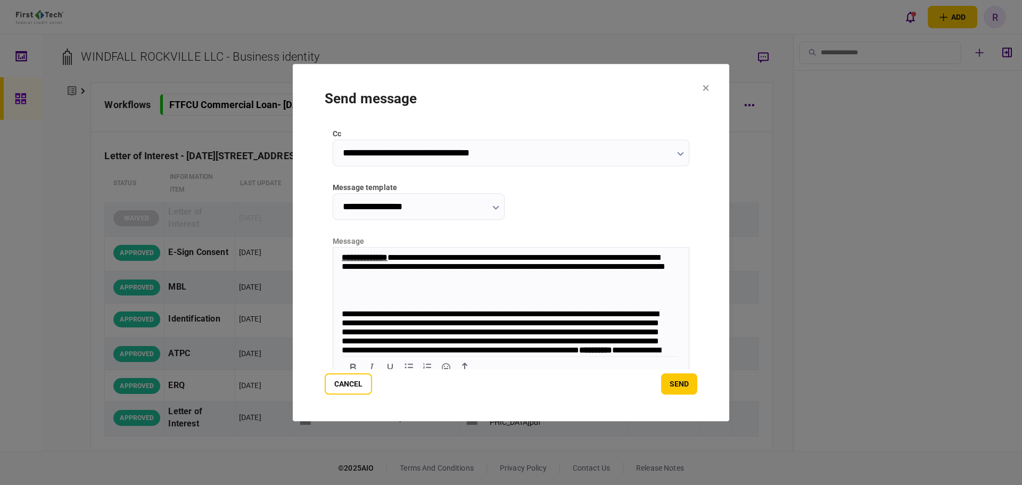
click at [398, 297] on p "Rich Text Area. Press ALT-0 for help." at bounding box center [511, 295] width 338 height 9
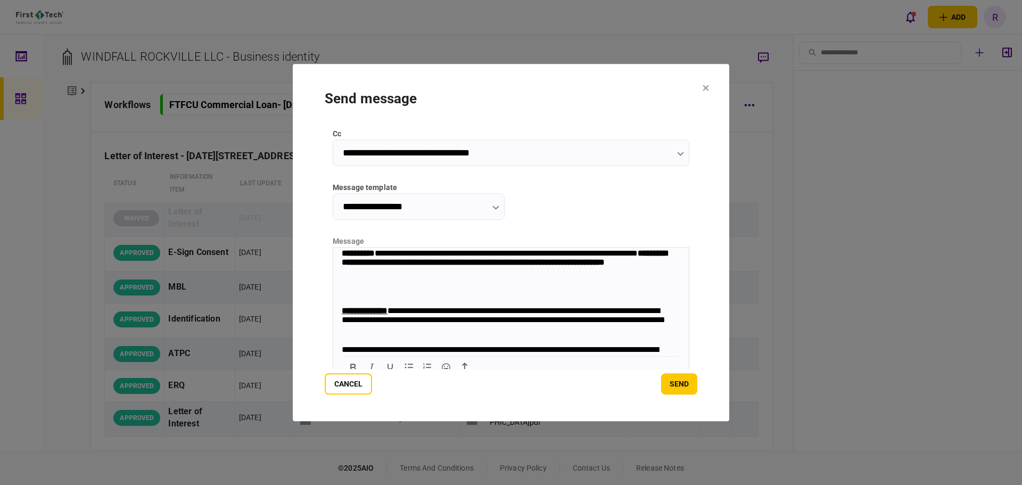
click at [378, 296] on p "Rich Text Area. Press ALT-0 for help." at bounding box center [511, 292] width 338 height 9
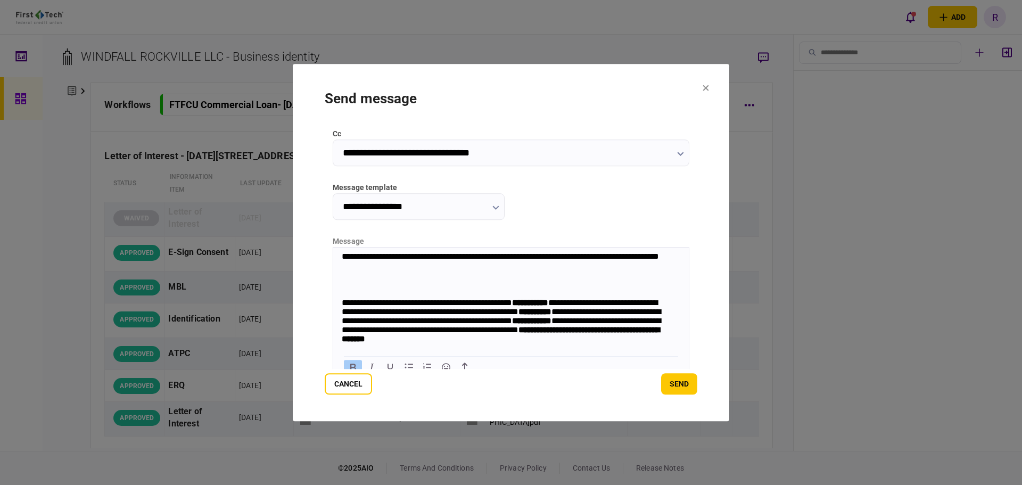
scroll to position [0, 0]
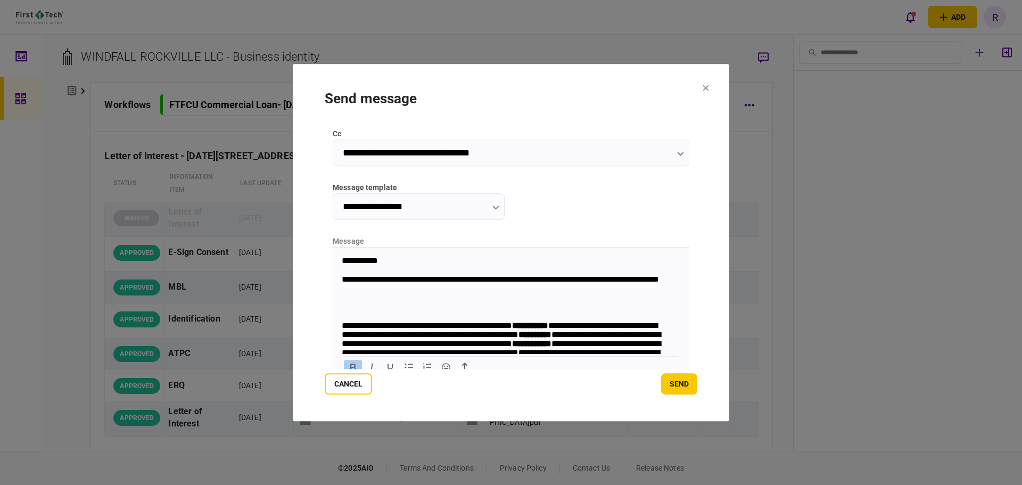
click at [371, 310] on p "Rich Text Area. Press ALT-0 for help." at bounding box center [511, 307] width 338 height 9
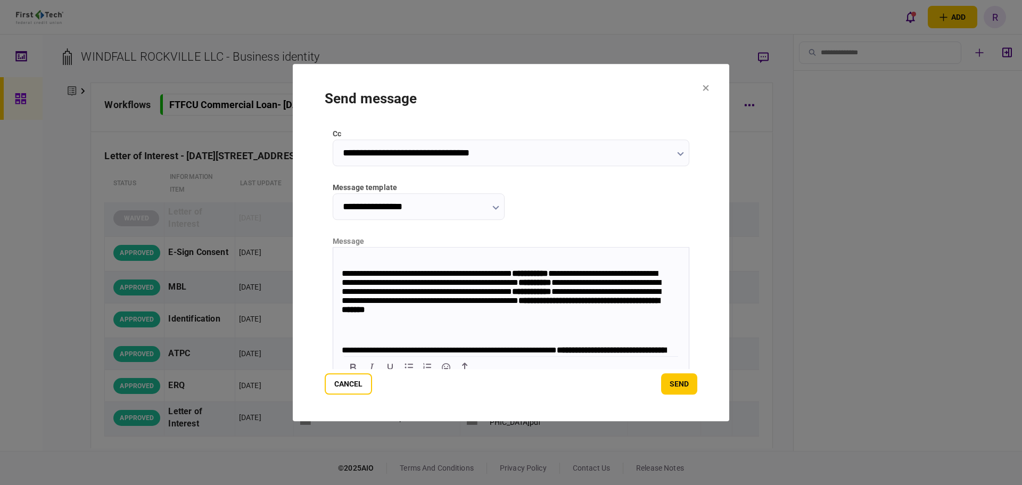
scroll to position [53, 0]
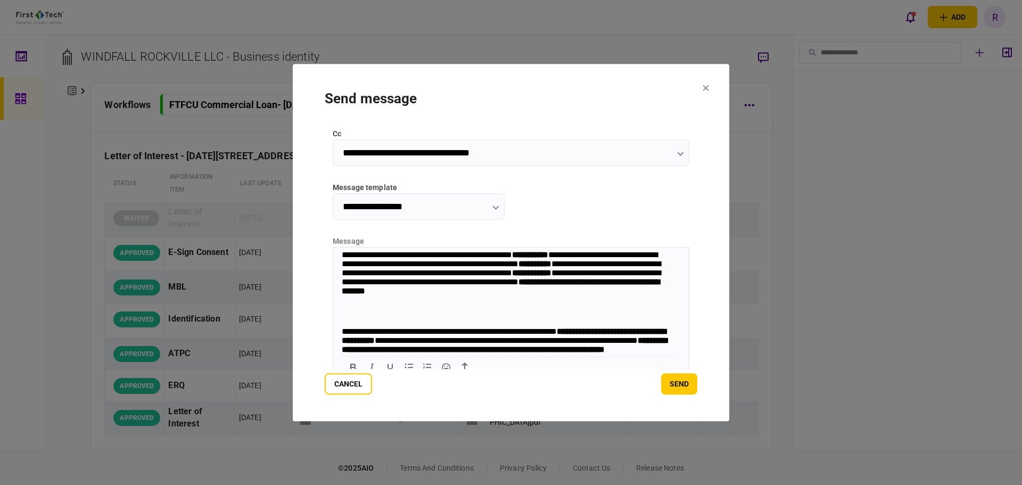
click at [387, 305] on body "**********" at bounding box center [510, 381] width 355 height 359
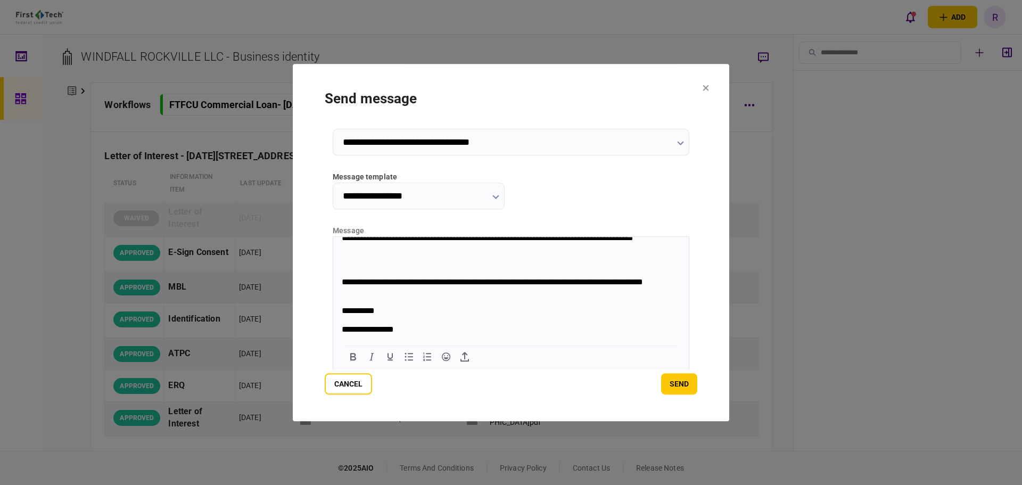
scroll to position [0, 0]
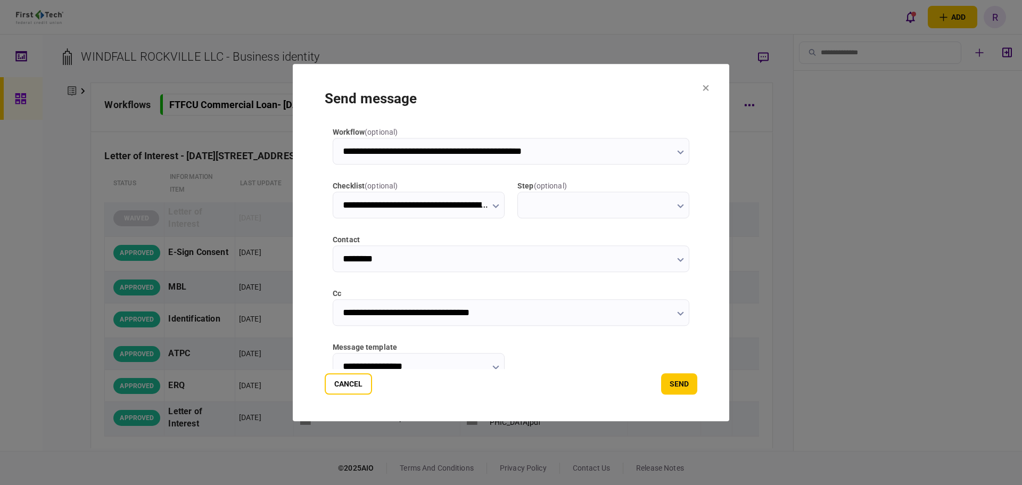
click at [525, 314] on input "**********" at bounding box center [511, 312] width 357 height 27
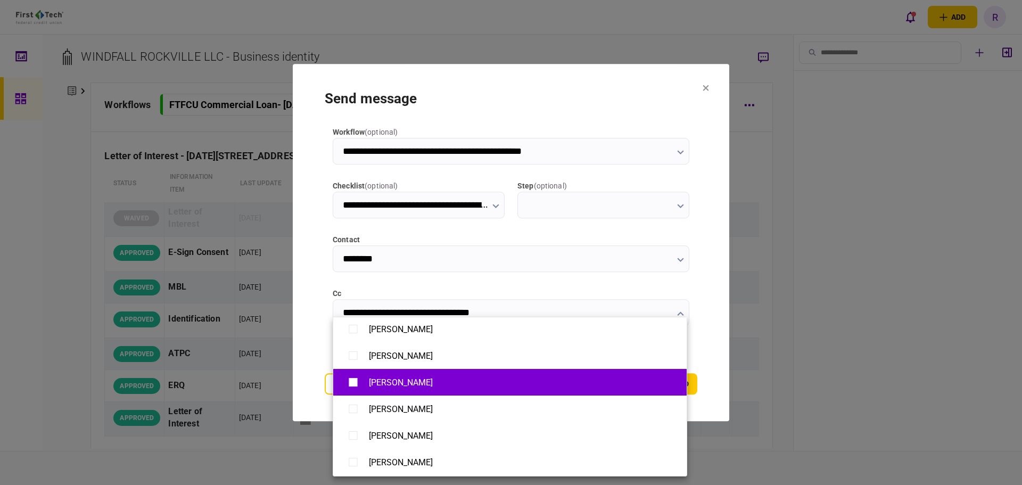
scroll to position [213, 0]
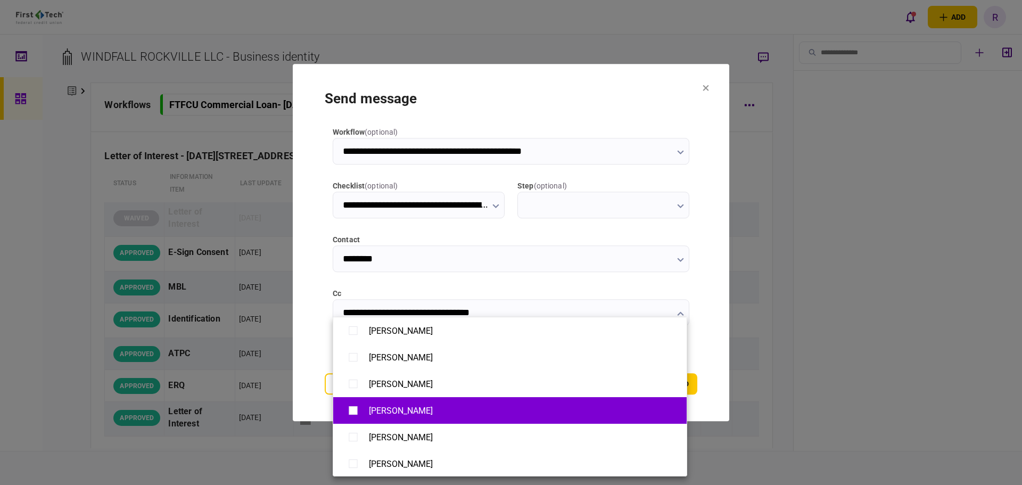
click at [413, 408] on div "[PERSON_NAME]" at bounding box center [401, 410] width 64 height 10
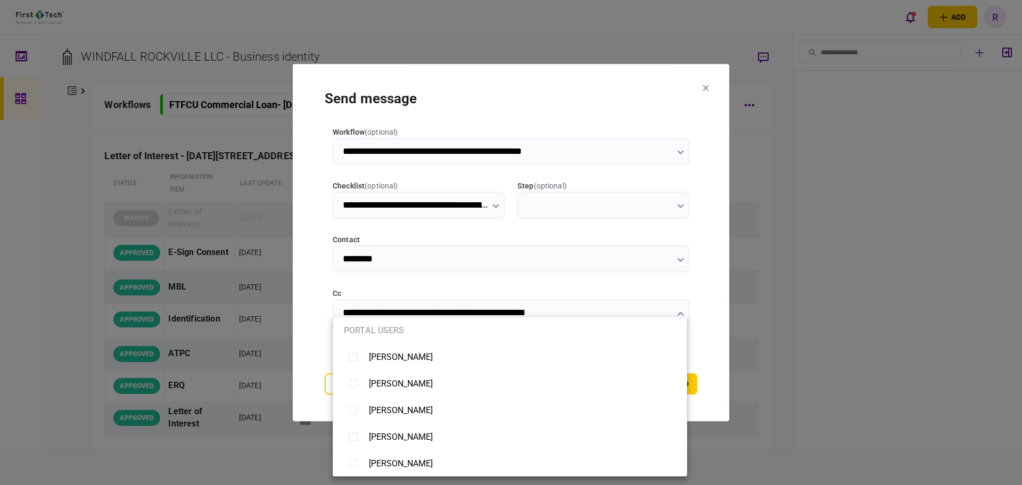
scroll to position [106, 0]
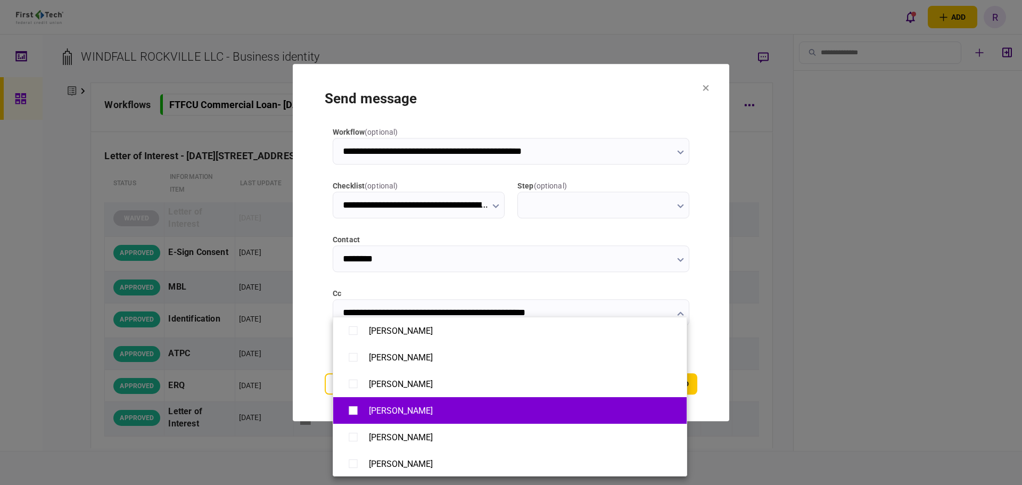
click at [420, 407] on div "[PERSON_NAME]" at bounding box center [510, 410] width 332 height 19
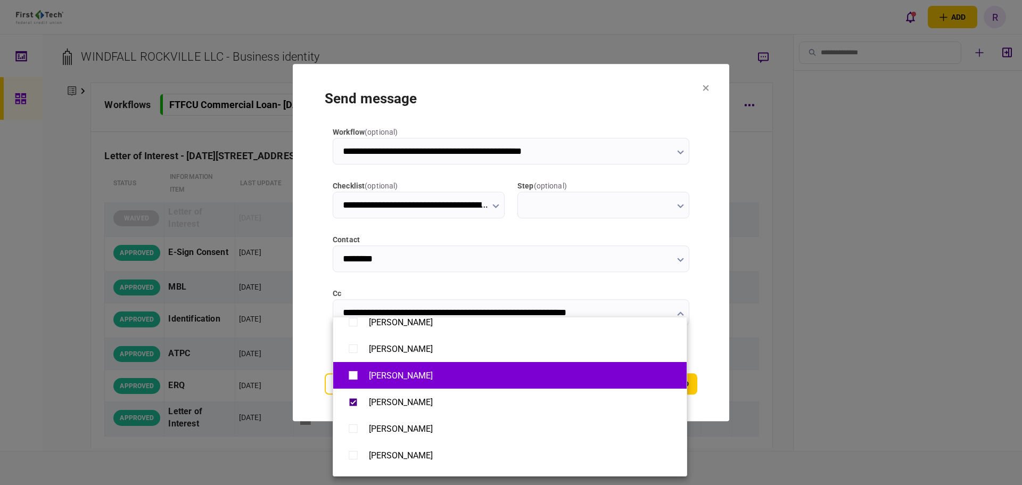
scroll to position [160, 0]
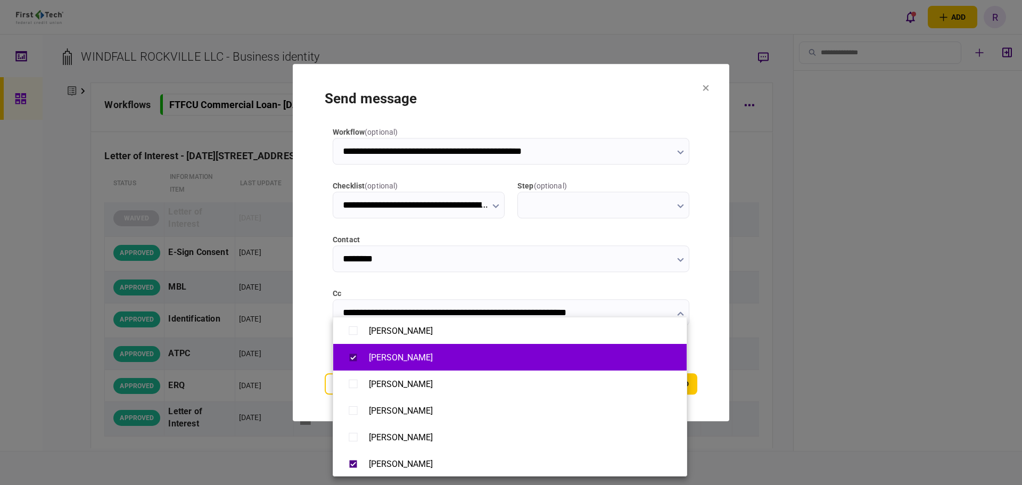
type input "**********"
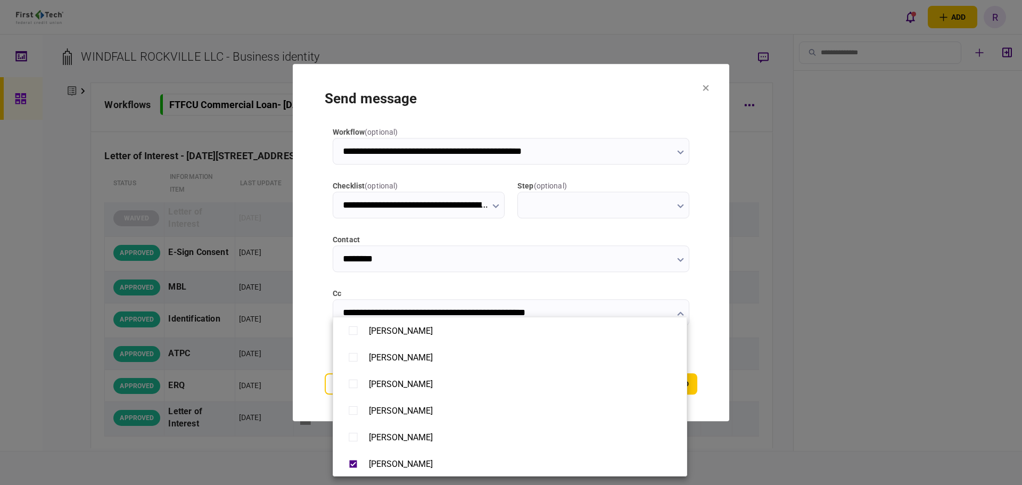
click at [702, 350] on div at bounding box center [511, 242] width 1022 height 485
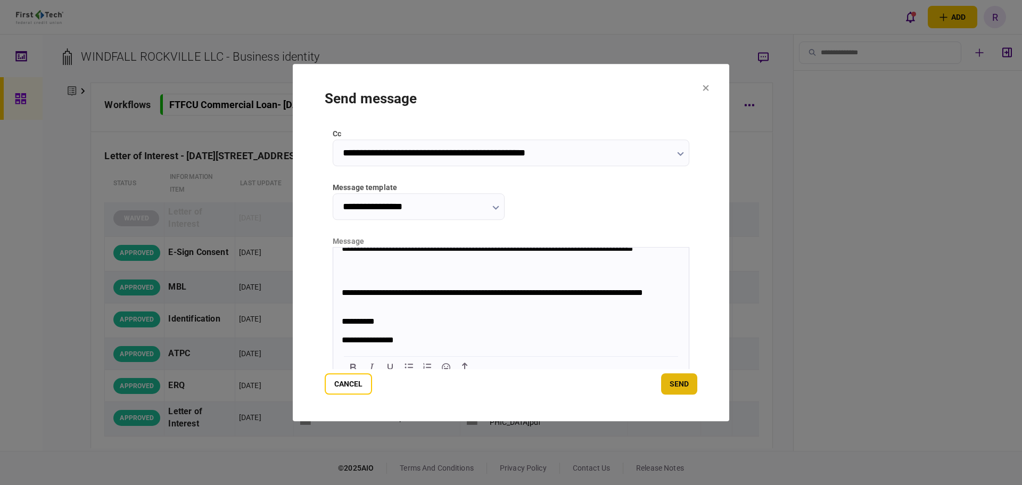
click at [683, 387] on button "send" at bounding box center [679, 383] width 36 height 21
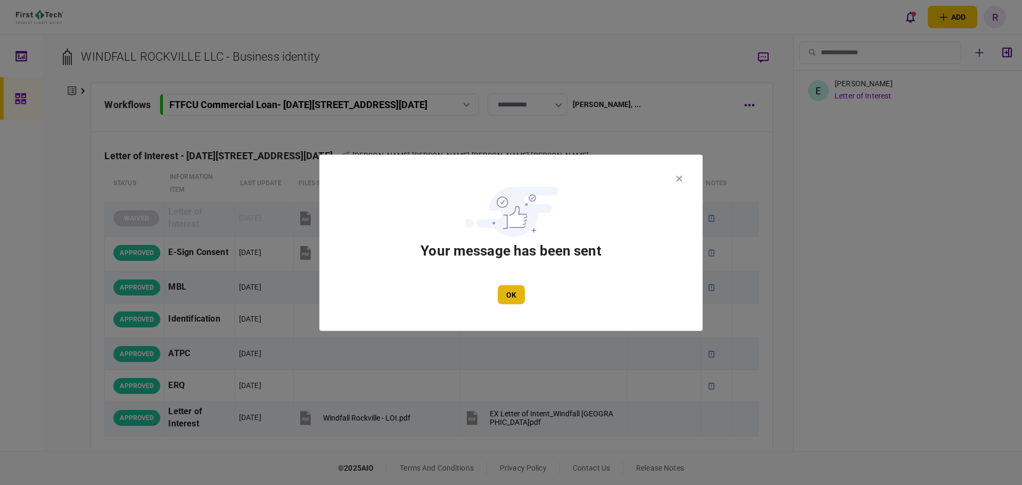
click at [510, 292] on button "OK" at bounding box center [511, 294] width 27 height 19
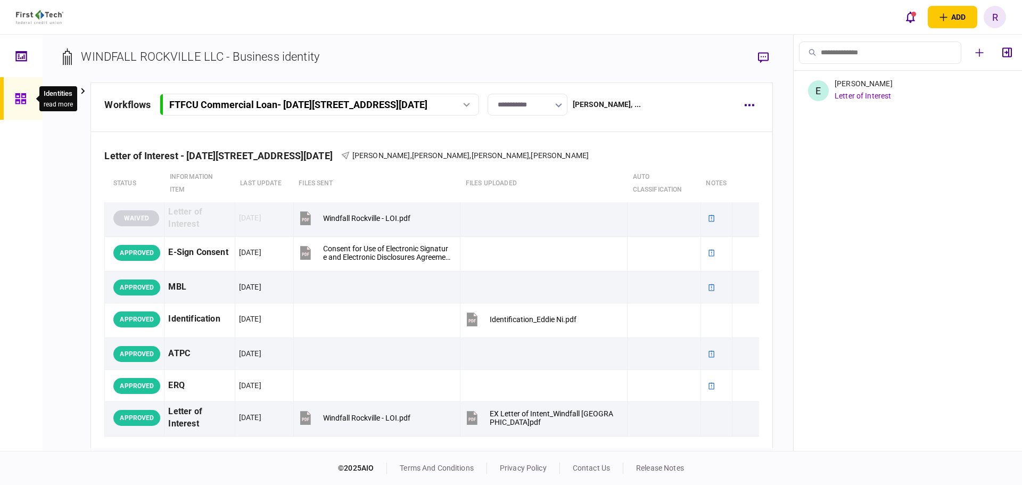
click at [25, 98] on icon at bounding box center [21, 99] width 12 height 12
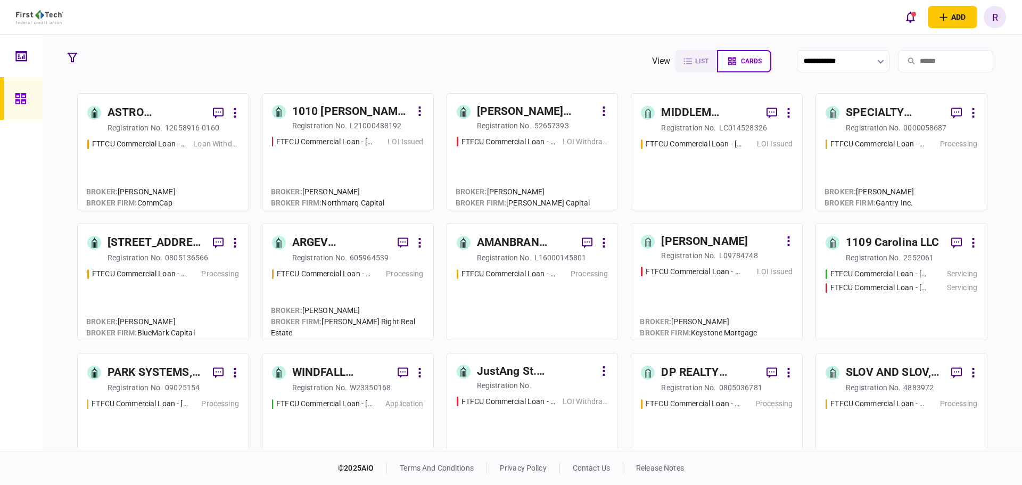
click at [165, 246] on div "[STREET_ADDRESS], LLC" at bounding box center [155, 242] width 97 height 17
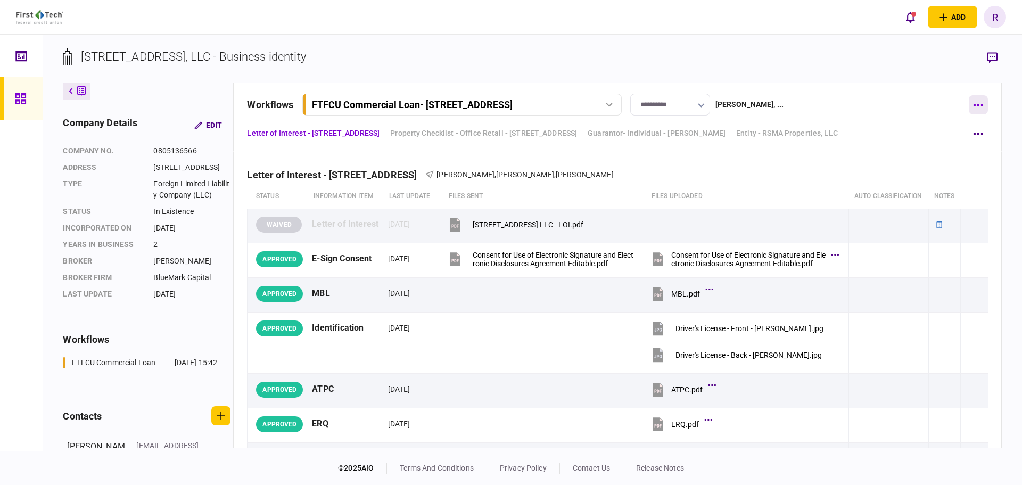
click at [975, 106] on icon "button" at bounding box center [978, 105] width 10 height 3
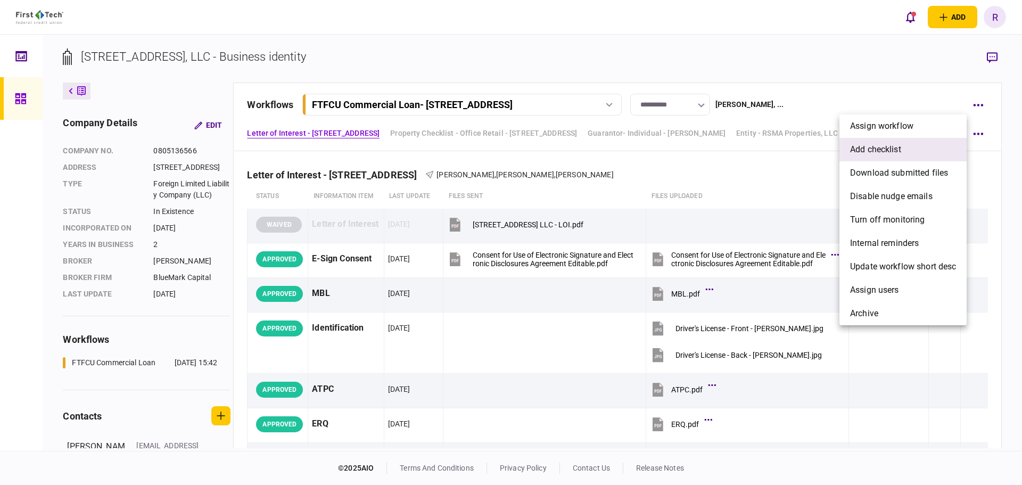
click at [878, 154] on span "add checklist" at bounding box center [875, 149] width 51 height 13
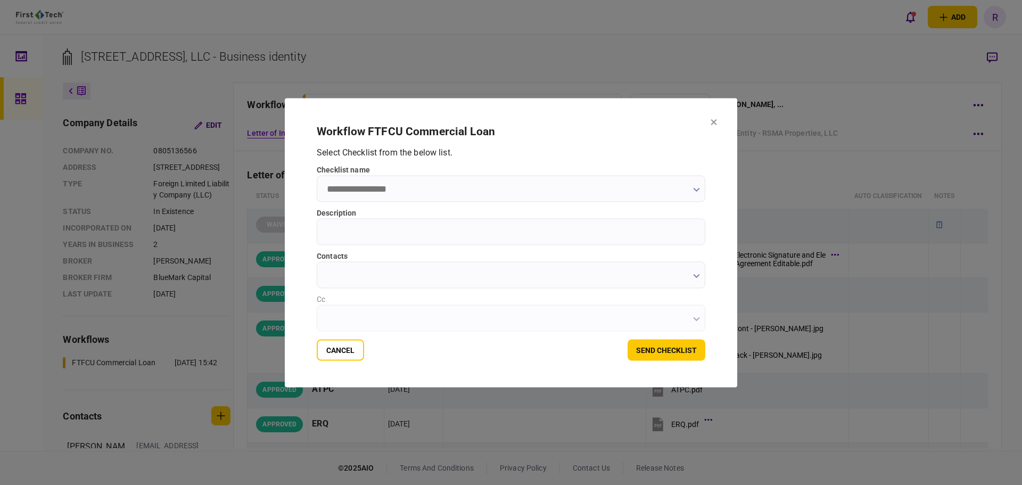
click at [454, 192] on input "checklist name" at bounding box center [511, 188] width 388 height 27
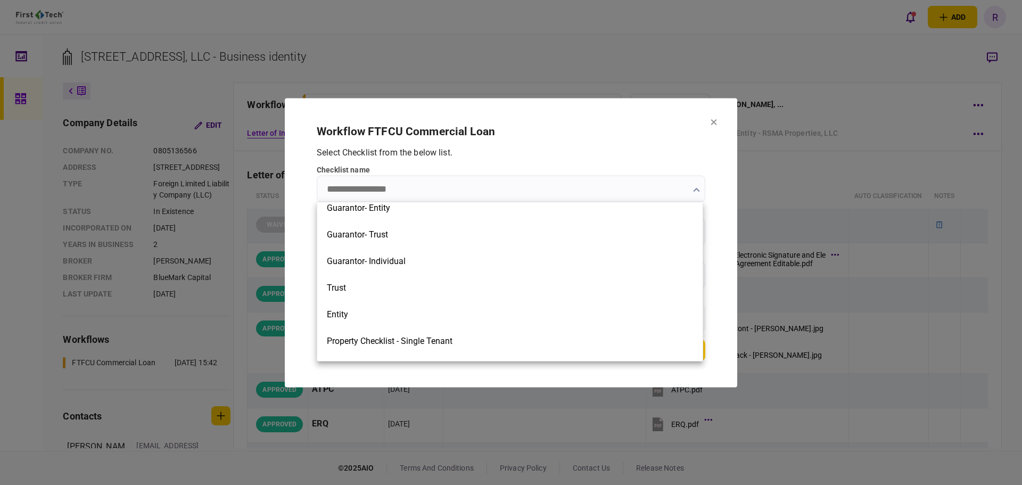
scroll to position [372, 0]
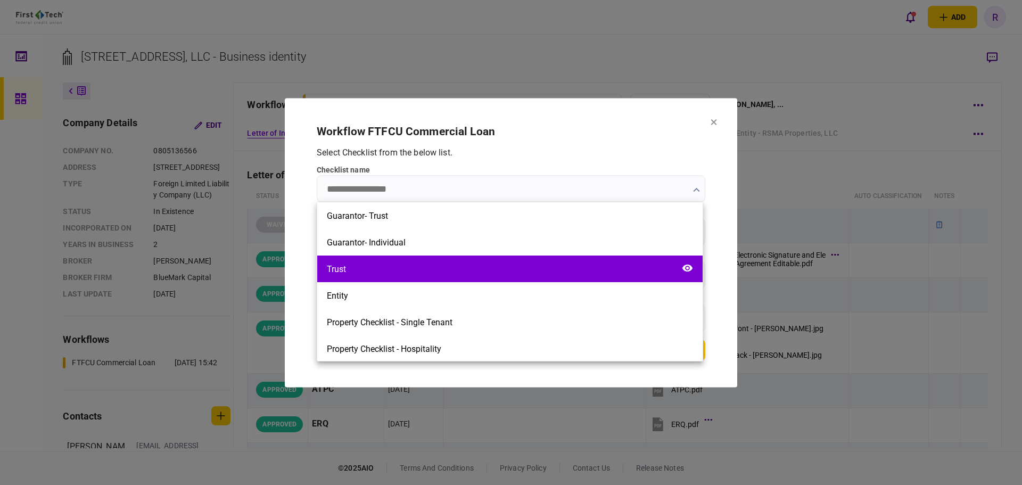
click at [430, 264] on div "Trust" at bounding box center [509, 268] width 385 height 27
type input "*****"
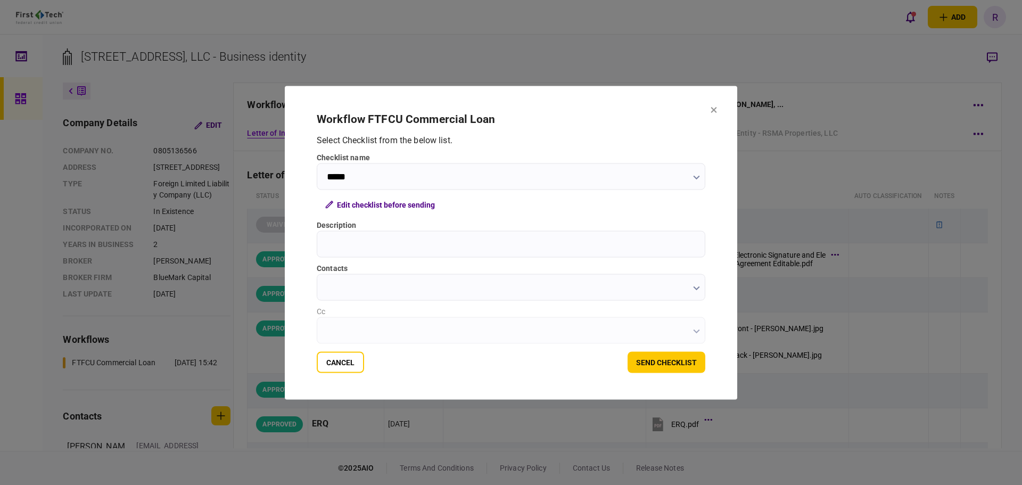
drag, startPoint x: 375, startPoint y: 236, endPoint x: 412, endPoint y: 241, distance: 37.5
click at [374, 237] on input "Description" at bounding box center [511, 243] width 388 height 27
click at [375, 243] on input "Description" at bounding box center [511, 243] width 388 height 27
paste input "**********"
type input "**********"
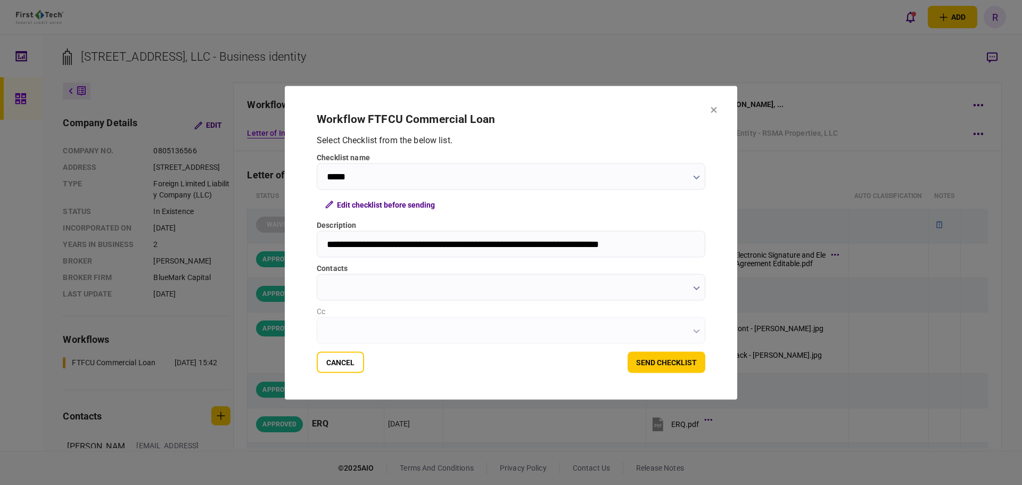
click at [407, 293] on input "contacts" at bounding box center [511, 287] width 388 height 27
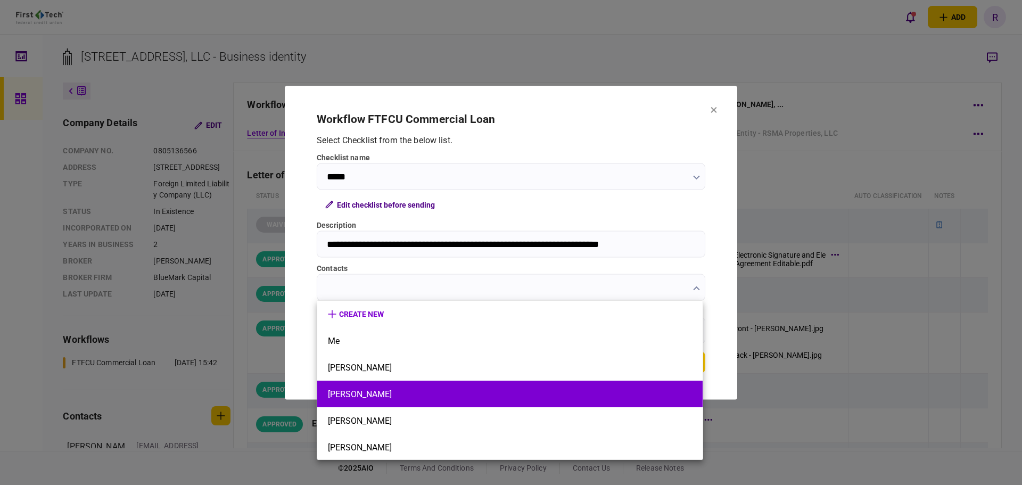
scroll to position [1, 0]
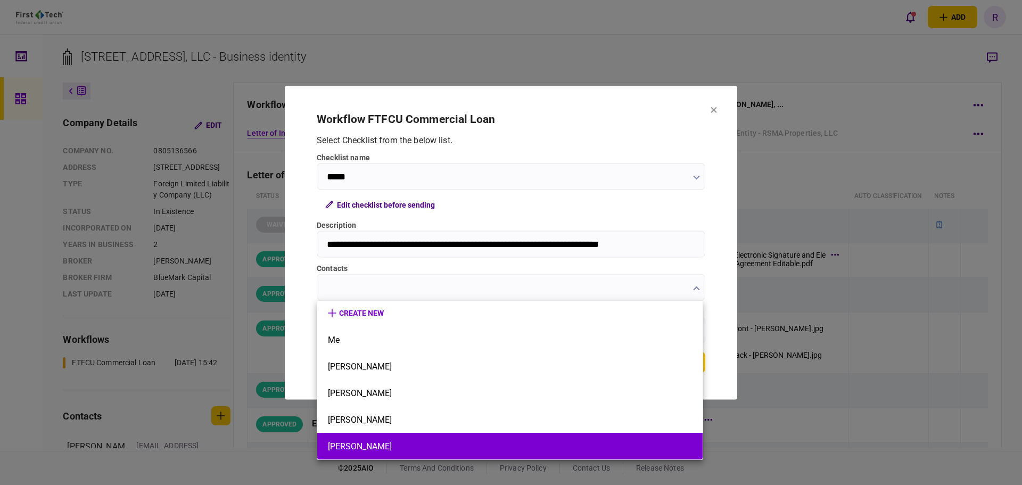
click at [387, 444] on button "[PERSON_NAME]" at bounding box center [510, 446] width 364 height 10
type input "**********"
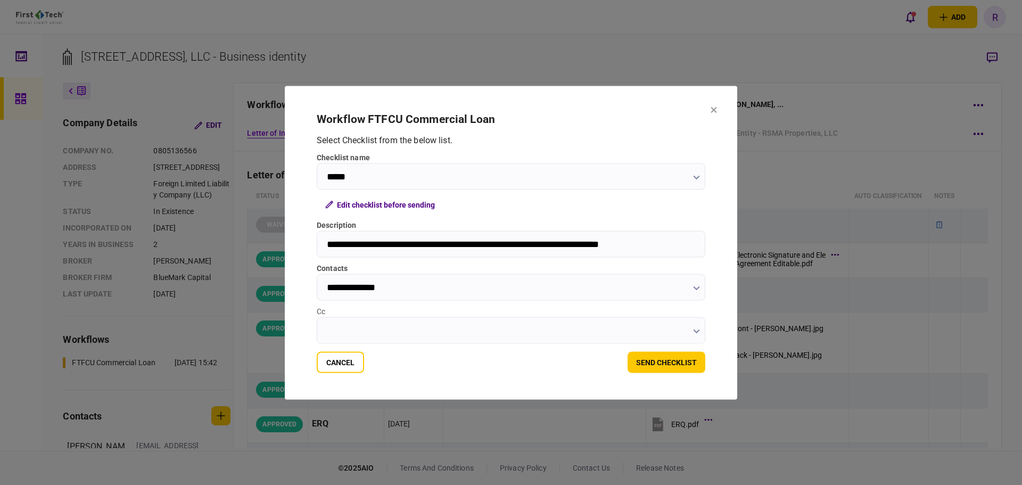
click at [396, 330] on input "Cc" at bounding box center [511, 330] width 388 height 27
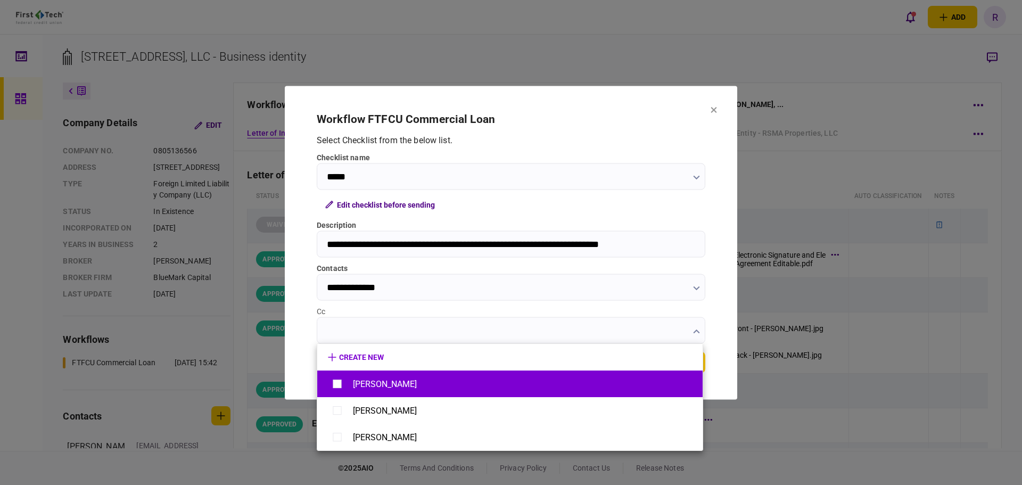
click at [408, 383] on div "[PERSON_NAME]" at bounding box center [385, 384] width 64 height 10
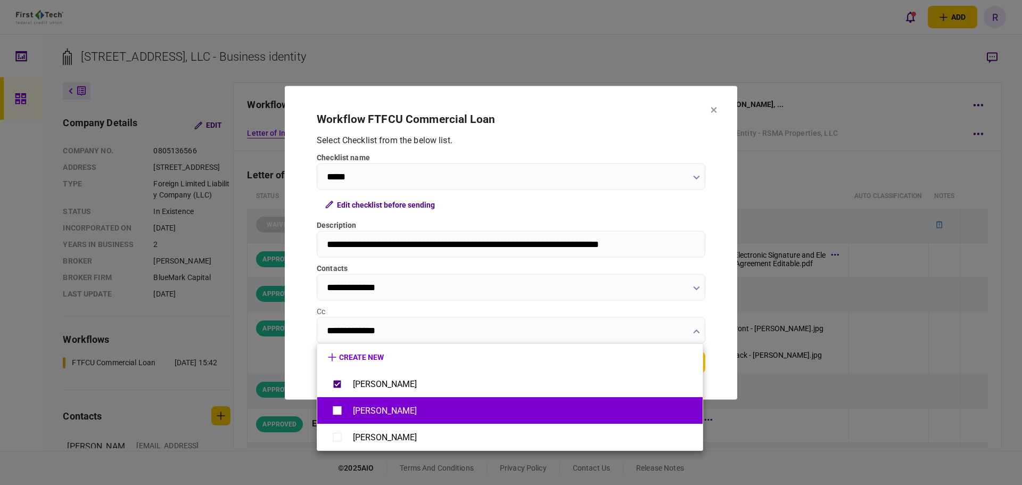
drag, startPoint x: 389, startPoint y: 412, endPoint x: 394, endPoint y: 432, distance: 20.4
click at [389, 412] on div "[PERSON_NAME]" at bounding box center [385, 410] width 64 height 10
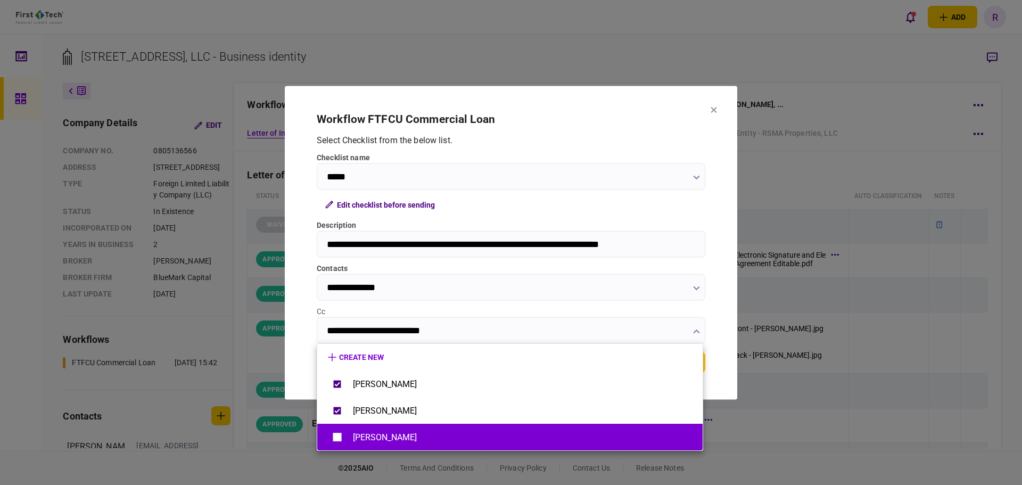
click at [394, 441] on div "[PERSON_NAME]" at bounding box center [385, 437] width 64 height 10
type input "**********"
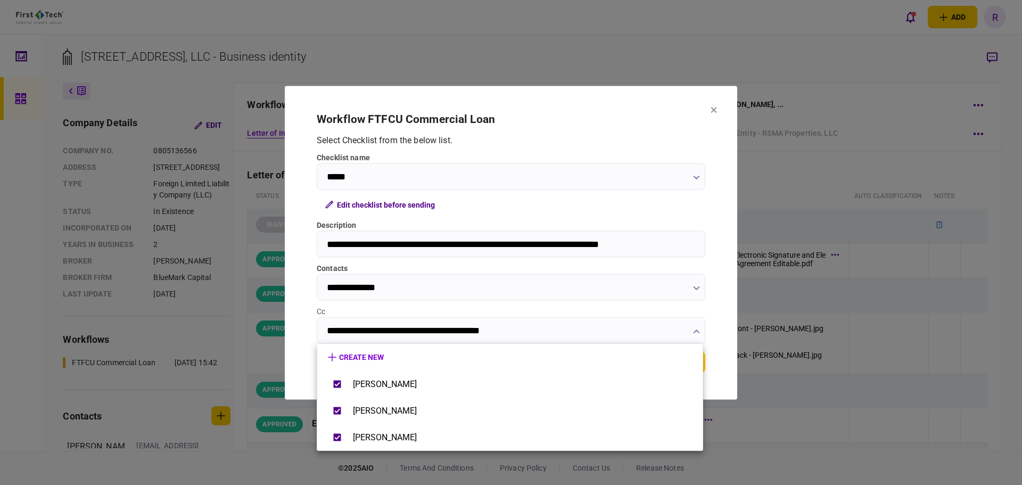
click at [721, 310] on div at bounding box center [511, 242] width 1022 height 485
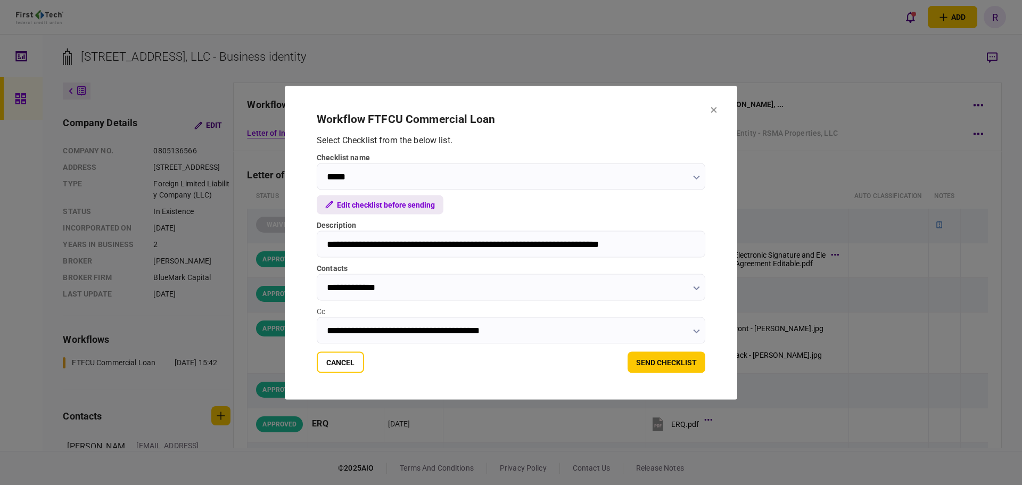
click at [370, 206] on button "Edit checklist before sending" at bounding box center [380, 204] width 127 height 19
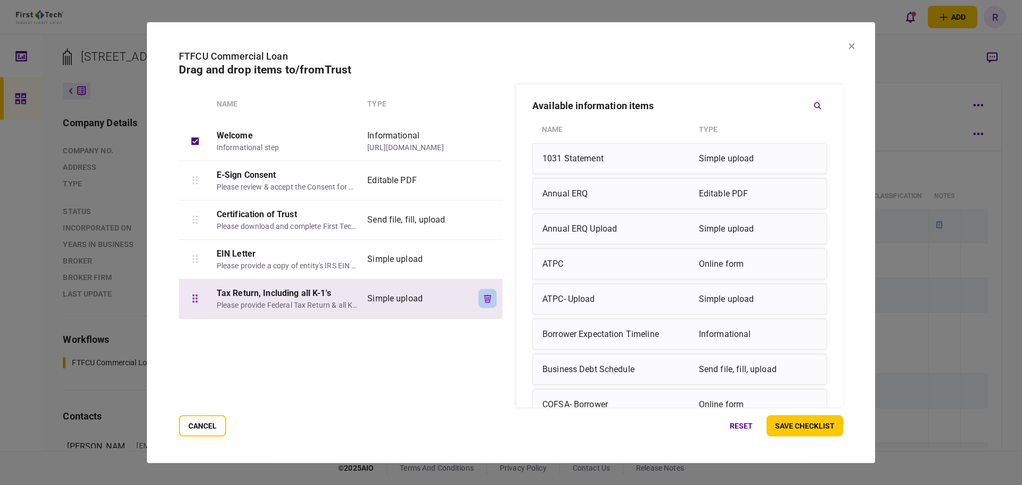
click at [485, 297] on icon "button" at bounding box center [487, 298] width 7 height 8
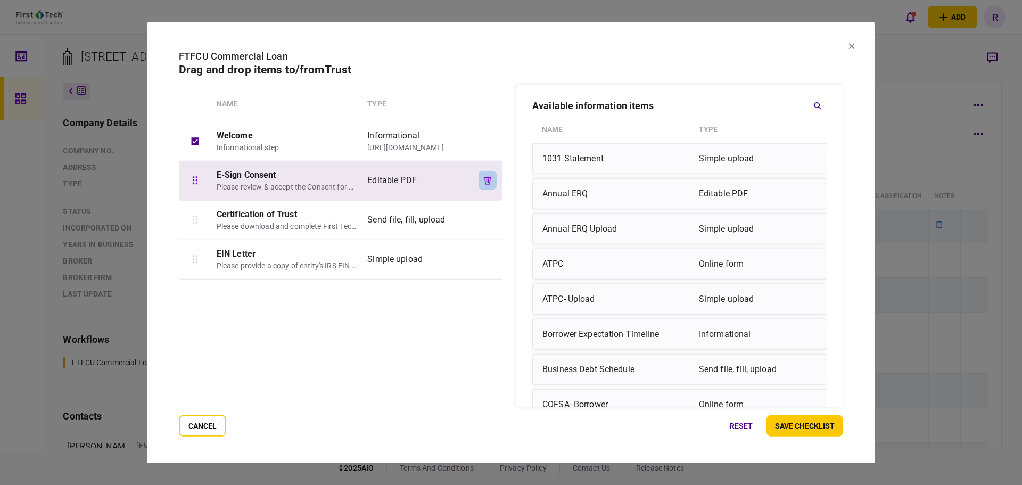
click at [485, 181] on icon "button" at bounding box center [487, 180] width 7 height 8
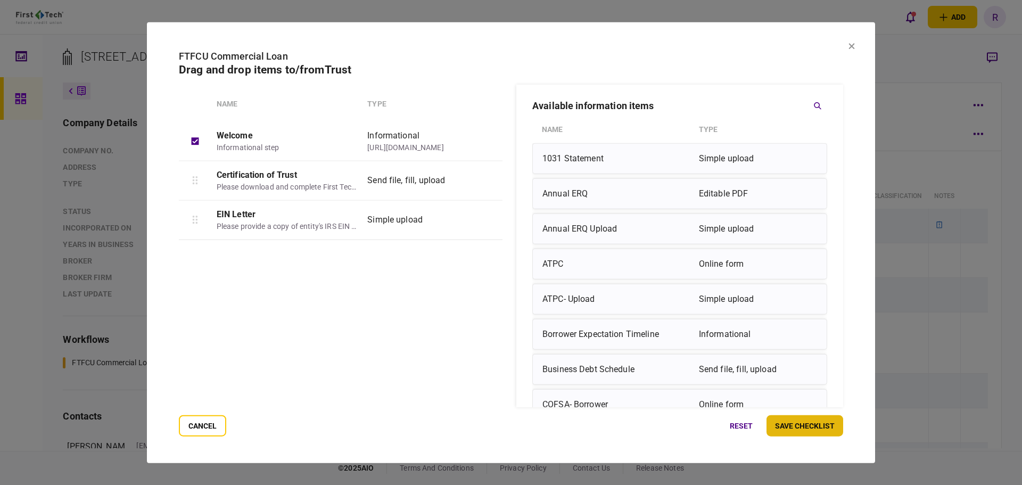
click at [811, 428] on button "save checklist" at bounding box center [804, 425] width 77 height 21
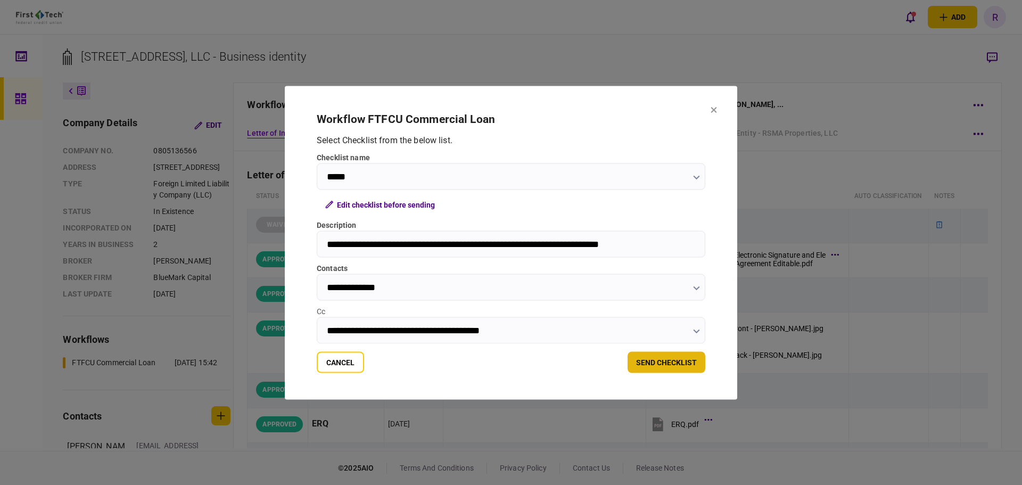
click at [659, 367] on button "send checklist" at bounding box center [666, 361] width 78 height 21
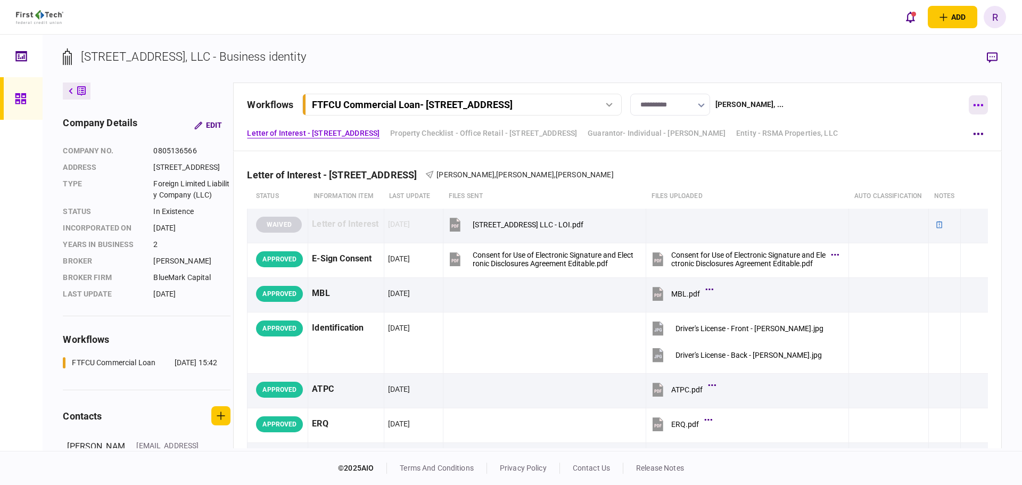
click at [975, 103] on button "button" at bounding box center [977, 104] width 19 height 19
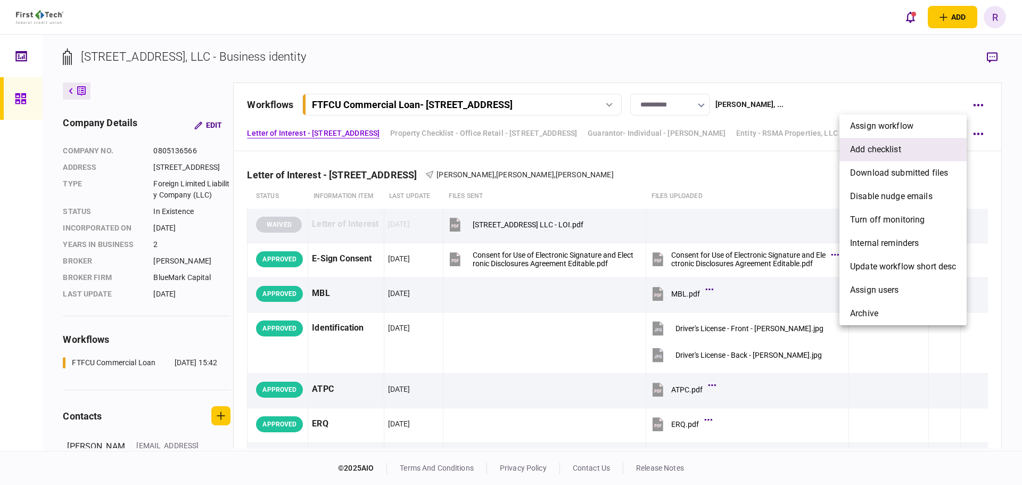
click at [906, 145] on li "add checklist" at bounding box center [902, 149] width 127 height 23
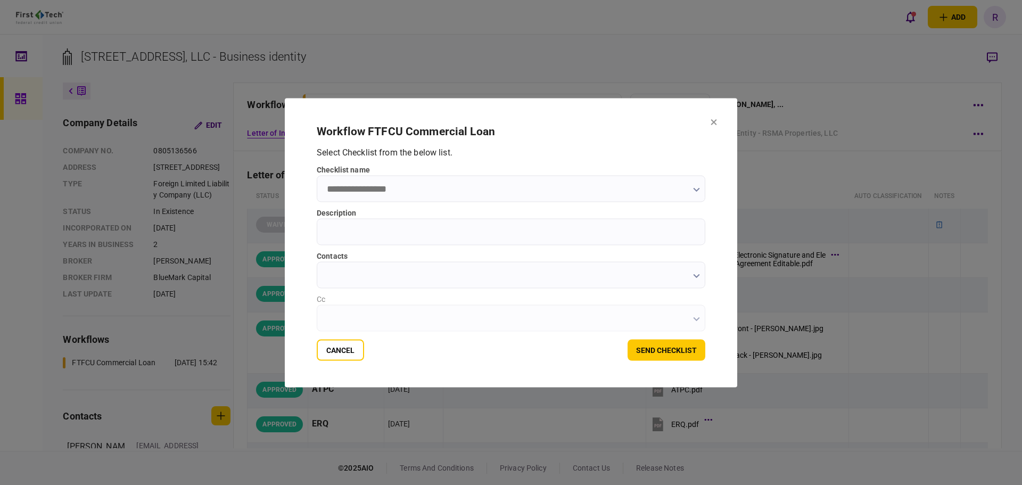
click at [394, 188] on input "checklist name" at bounding box center [511, 188] width 388 height 27
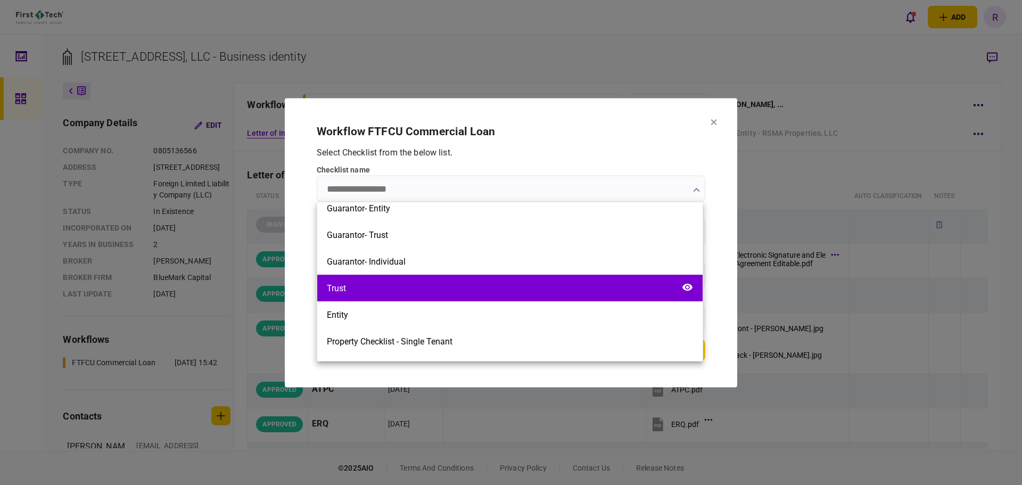
scroll to position [372, 0]
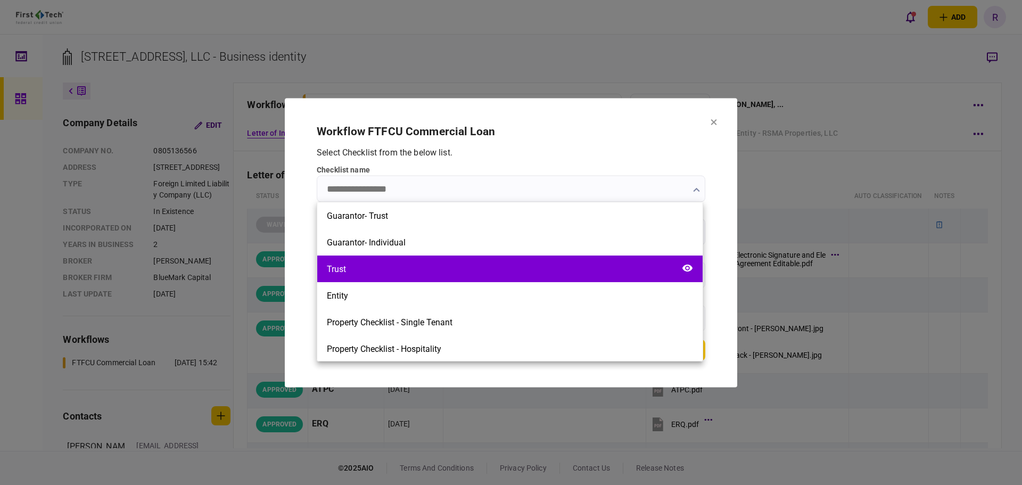
click at [392, 269] on div "Trust" at bounding box center [509, 268] width 385 height 27
type input "*****"
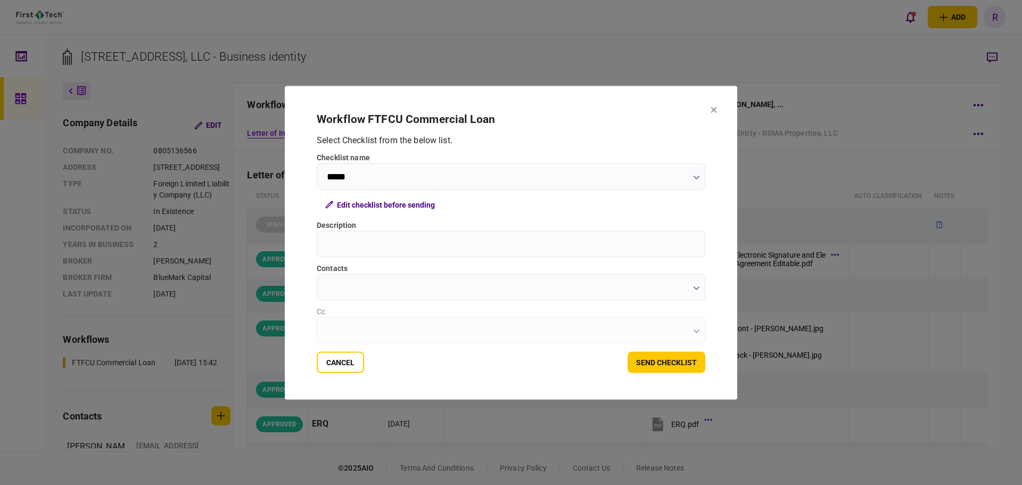
click at [379, 243] on input "Description" at bounding box center [511, 243] width 388 height 27
paste input "**********"
type input "**********"
click at [384, 291] on input "contacts" at bounding box center [511, 287] width 388 height 27
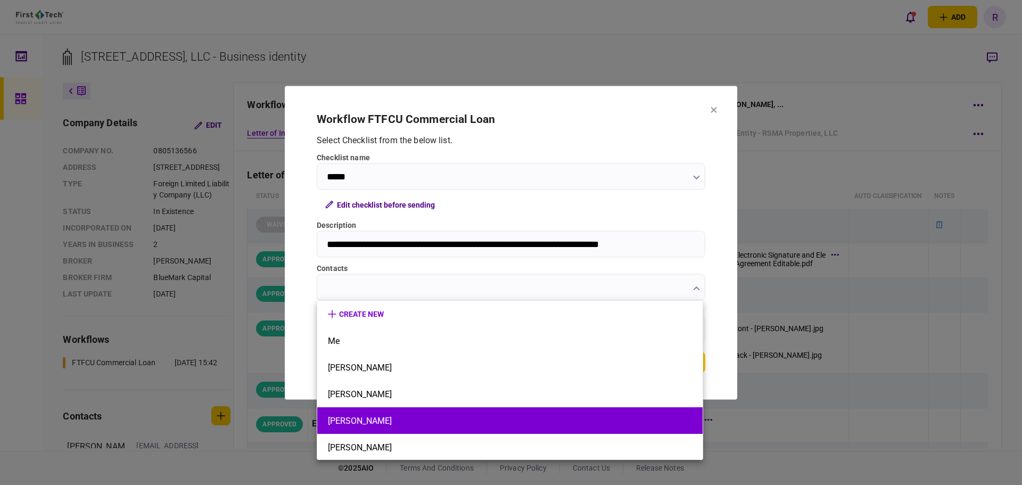
scroll to position [1, 0]
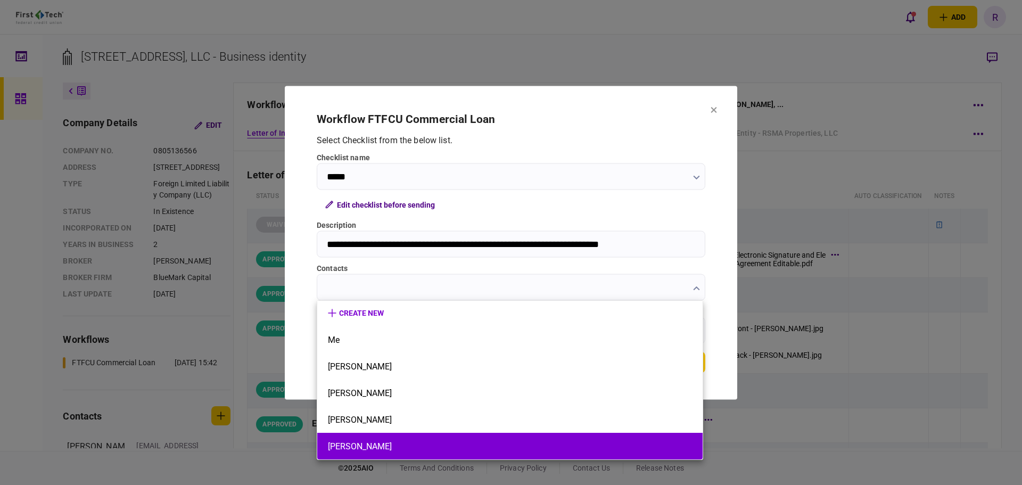
click at [373, 443] on button "[PERSON_NAME]" at bounding box center [510, 446] width 364 height 10
type input "**********"
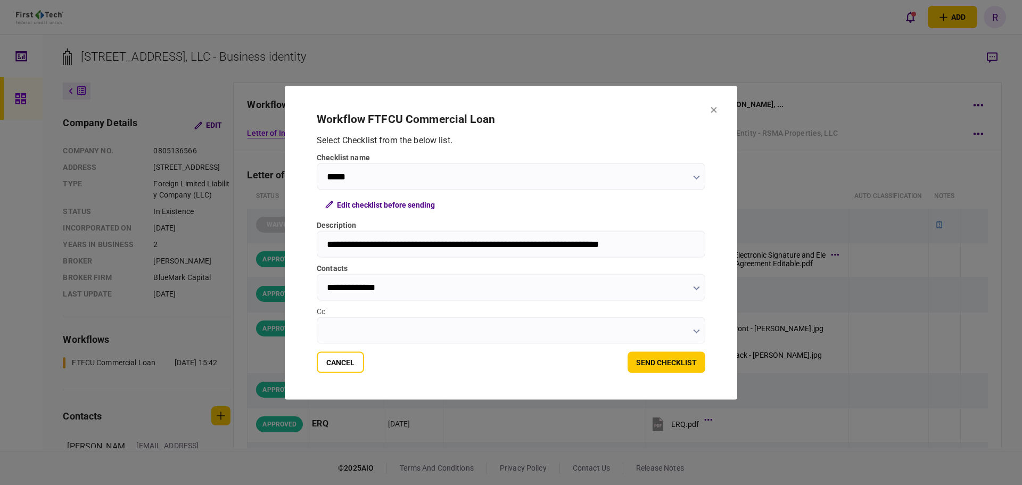
click at [394, 332] on input "Cc" at bounding box center [511, 330] width 388 height 27
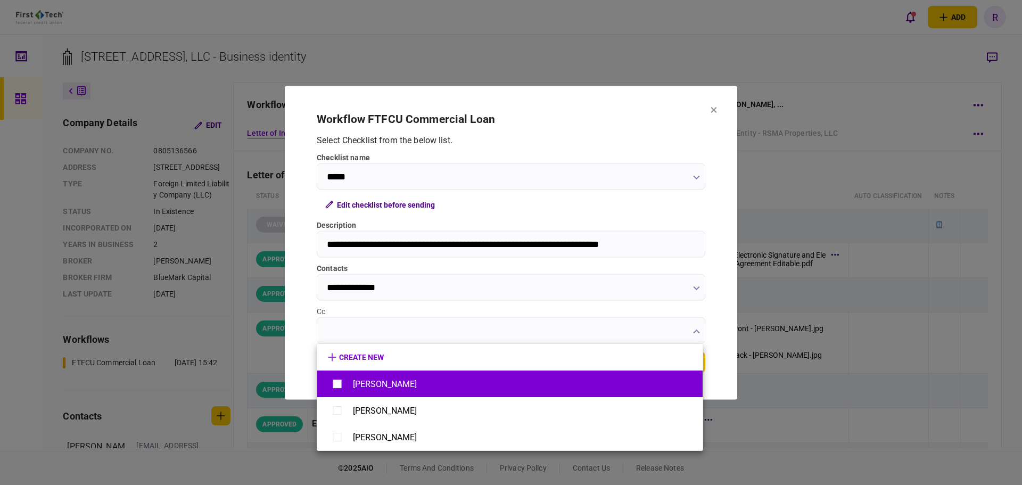
click at [381, 385] on div "[PERSON_NAME]" at bounding box center [385, 384] width 64 height 10
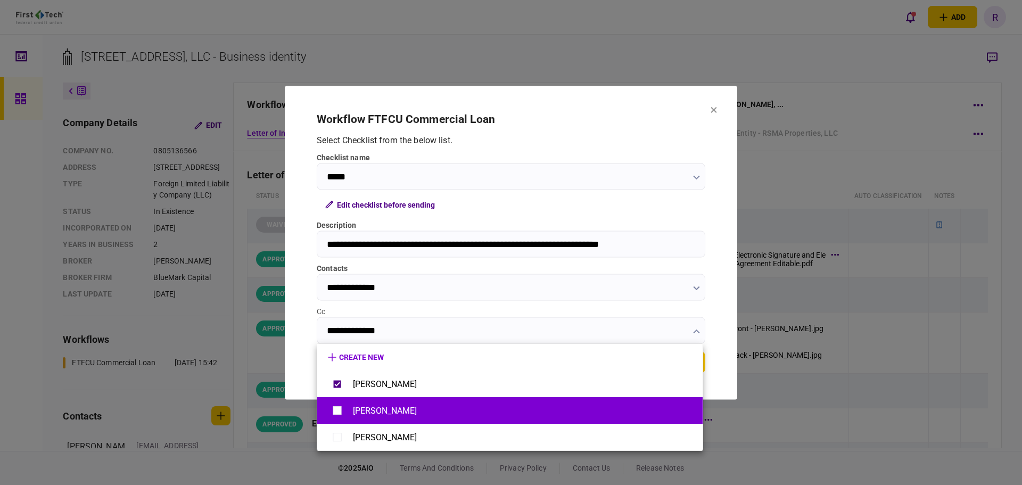
drag, startPoint x: 376, startPoint y: 405, endPoint x: 381, endPoint y: 421, distance: 17.2
click at [376, 405] on div "[PERSON_NAME]" at bounding box center [385, 410] width 64 height 10
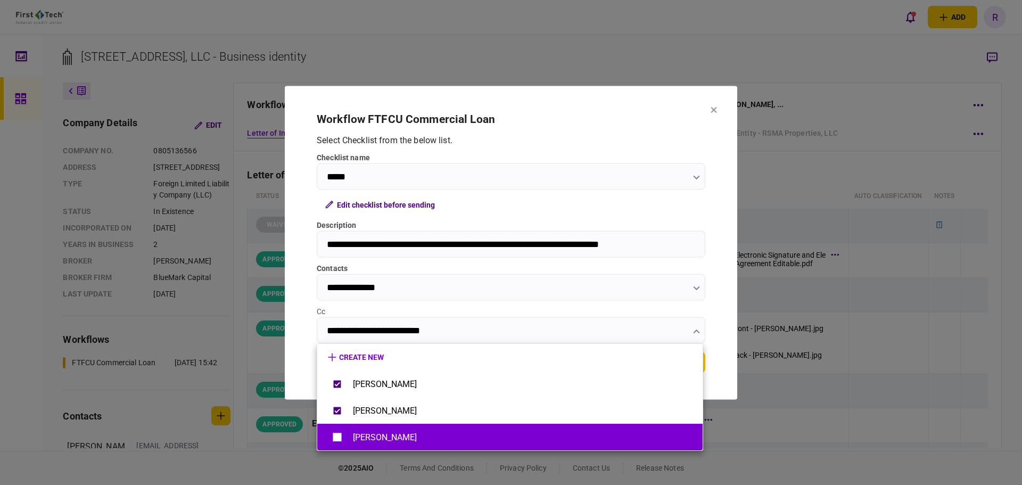
click at [381, 433] on div "[PERSON_NAME]" at bounding box center [385, 437] width 64 height 10
type input "**********"
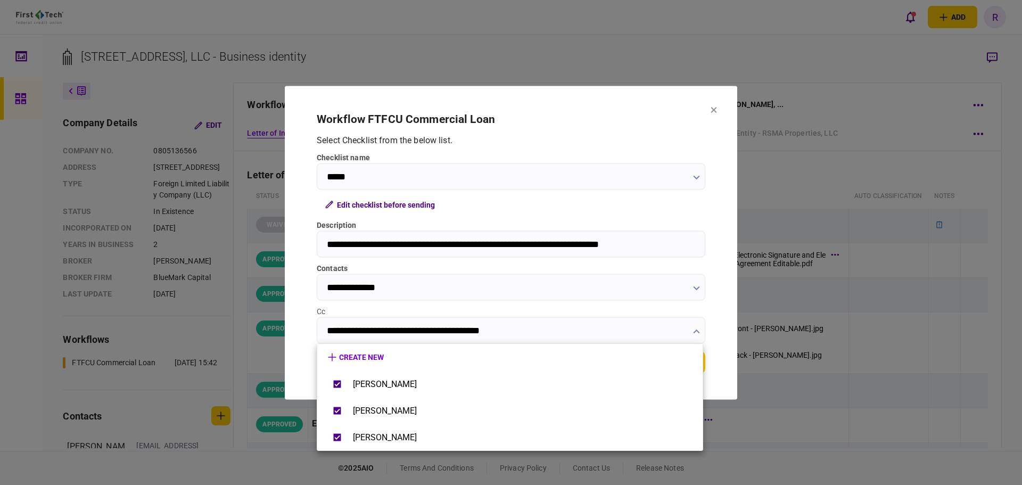
click at [395, 204] on div at bounding box center [511, 242] width 1022 height 485
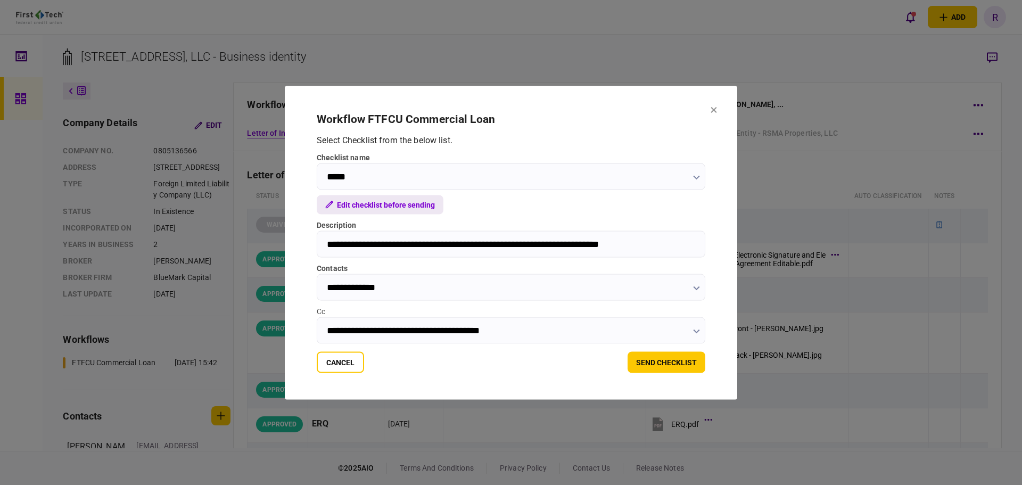
click at [396, 204] on button "Edit checklist before sending" at bounding box center [380, 204] width 127 height 19
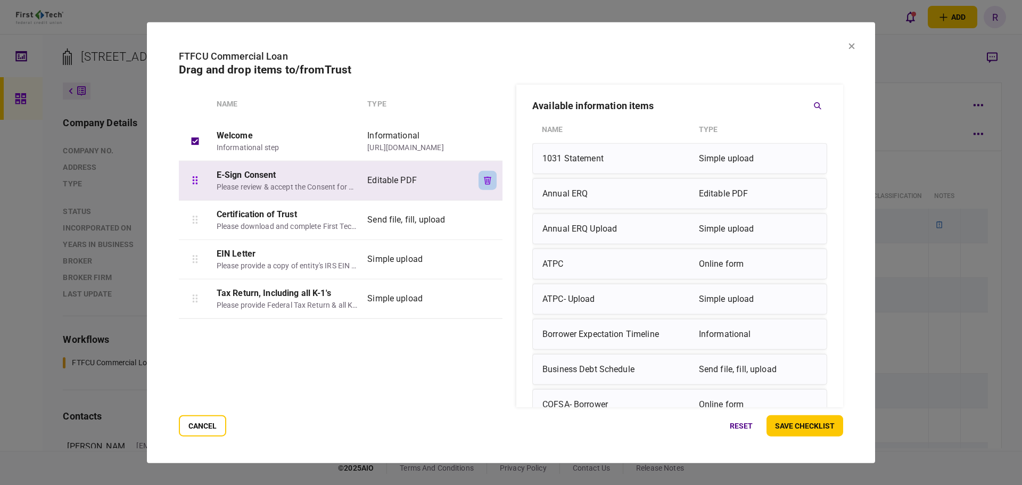
click at [484, 180] on icon "button" at bounding box center [487, 180] width 7 height 8
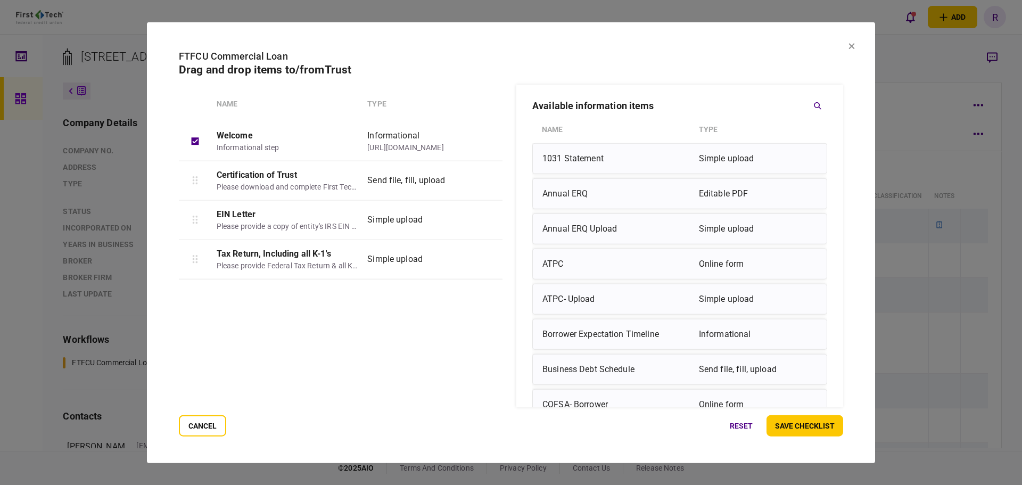
click at [484, 258] on icon "button" at bounding box center [487, 259] width 7 height 8
click at [791, 432] on button "save checklist" at bounding box center [804, 425] width 77 height 21
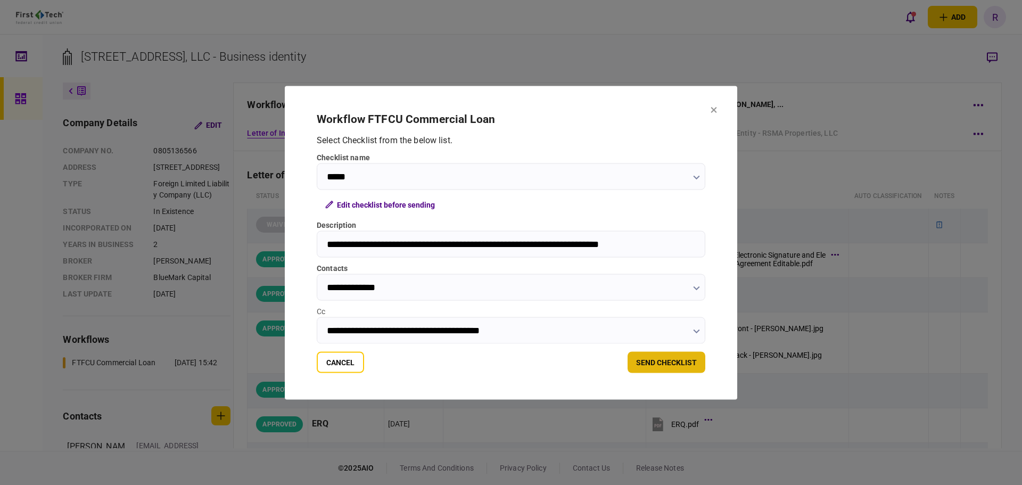
click at [664, 362] on button "send checklist" at bounding box center [666, 361] width 78 height 21
